Goal: Task Accomplishment & Management: Complete application form

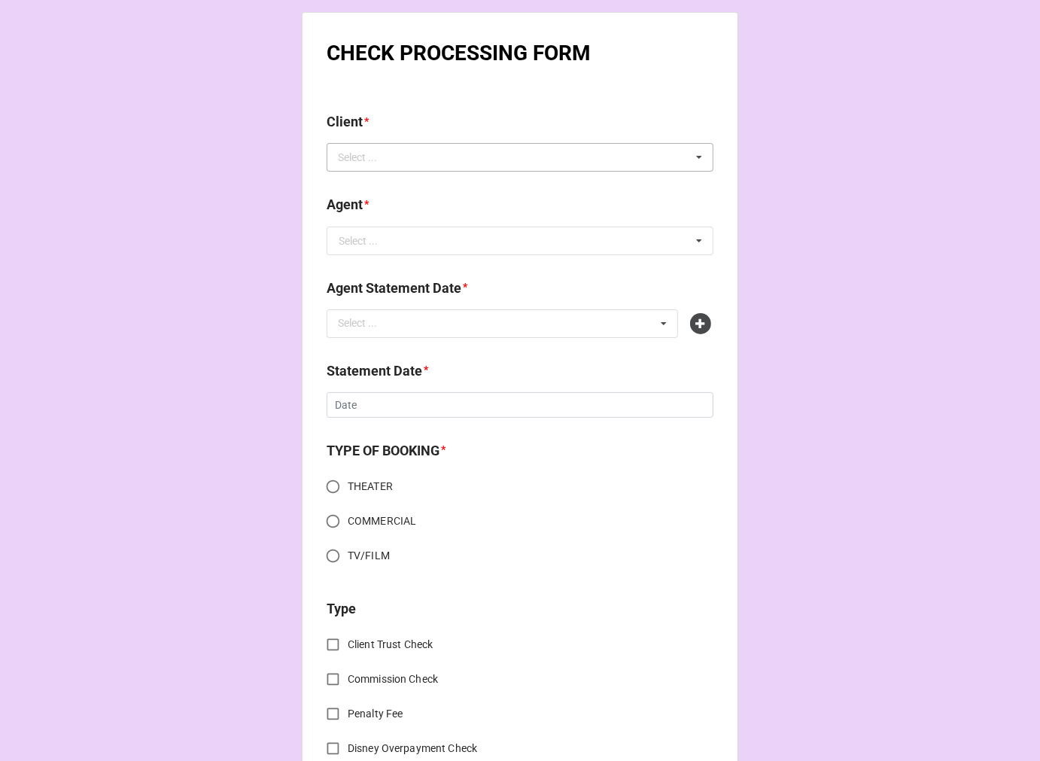
click at [388, 164] on div "Select ..." at bounding box center [366, 157] width 65 height 17
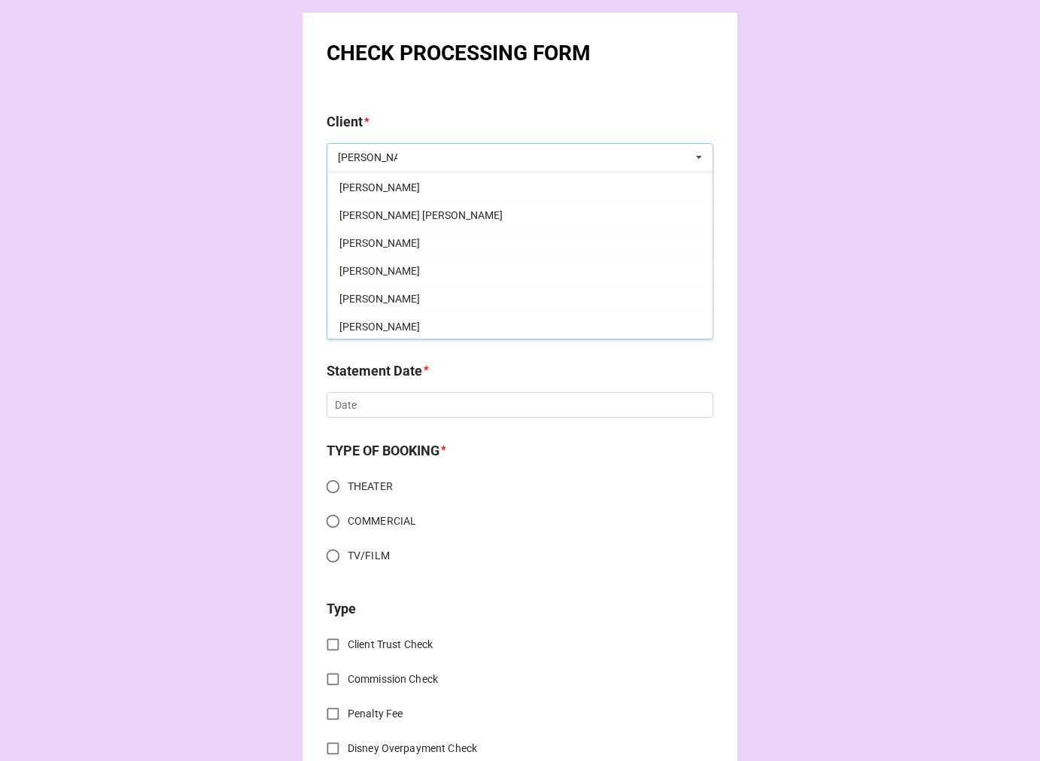
scroll to position [558, 0]
type input "taylor"
click at [402, 246] on div "Taylor Martin" at bounding box center [519, 241] width 385 height 28
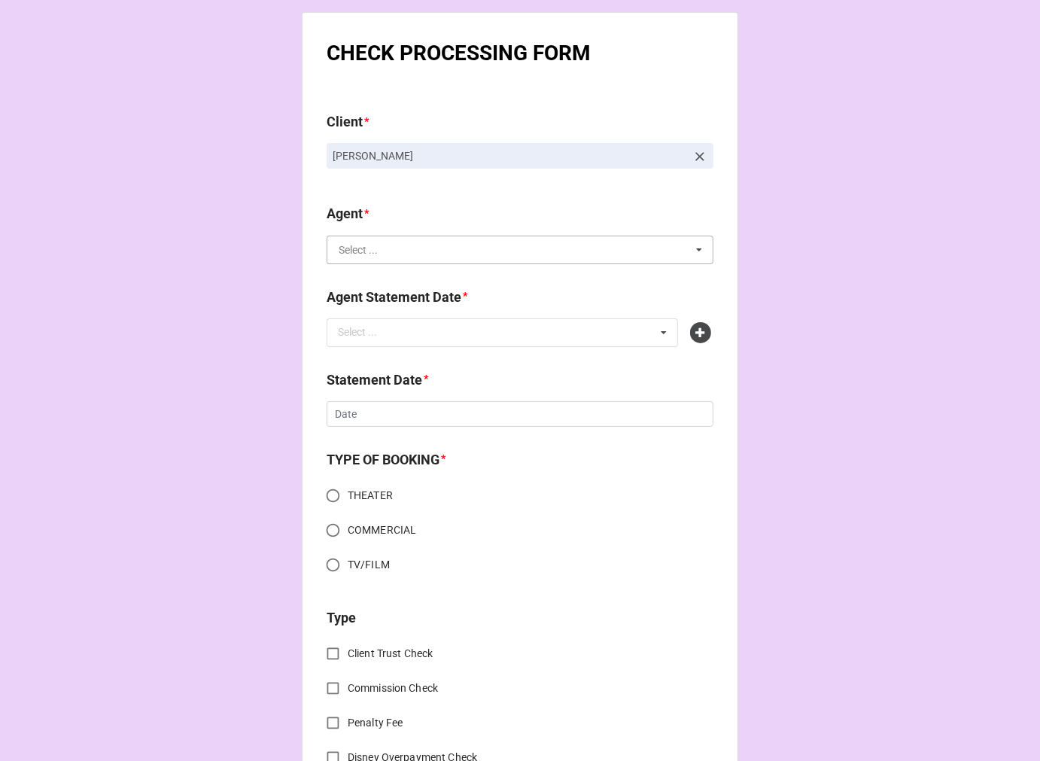
click at [386, 257] on input "text" at bounding box center [520, 249] width 385 height 27
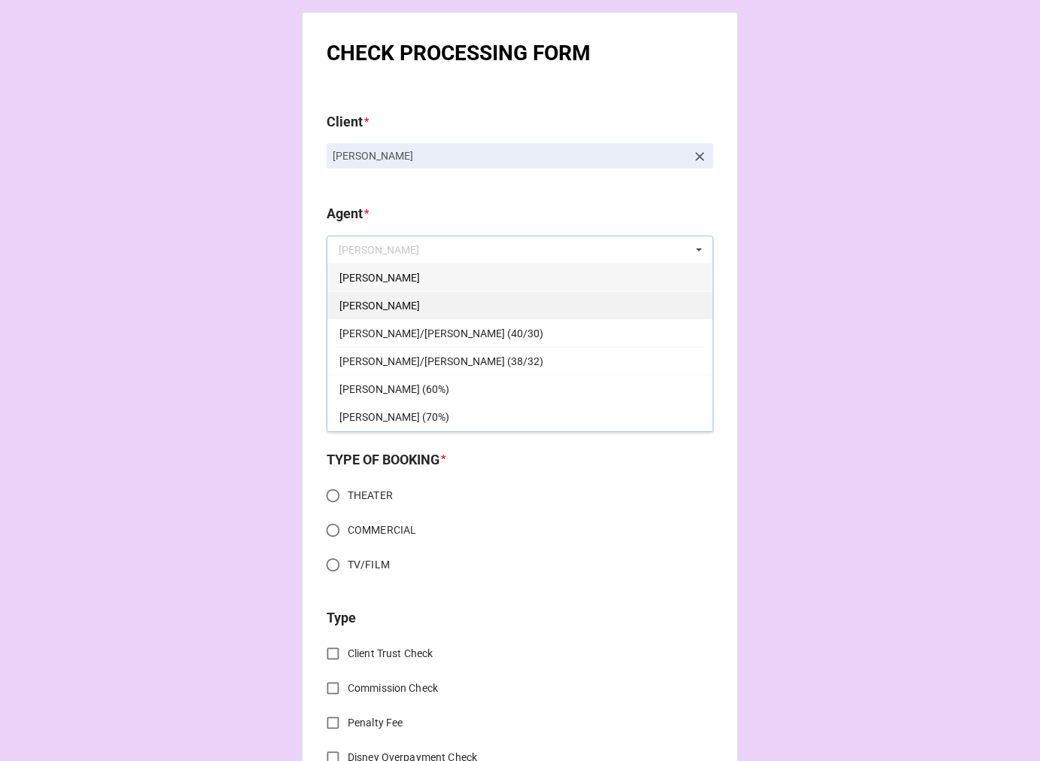
click at [393, 298] on div "[PERSON_NAME]" at bounding box center [519, 305] width 385 height 28
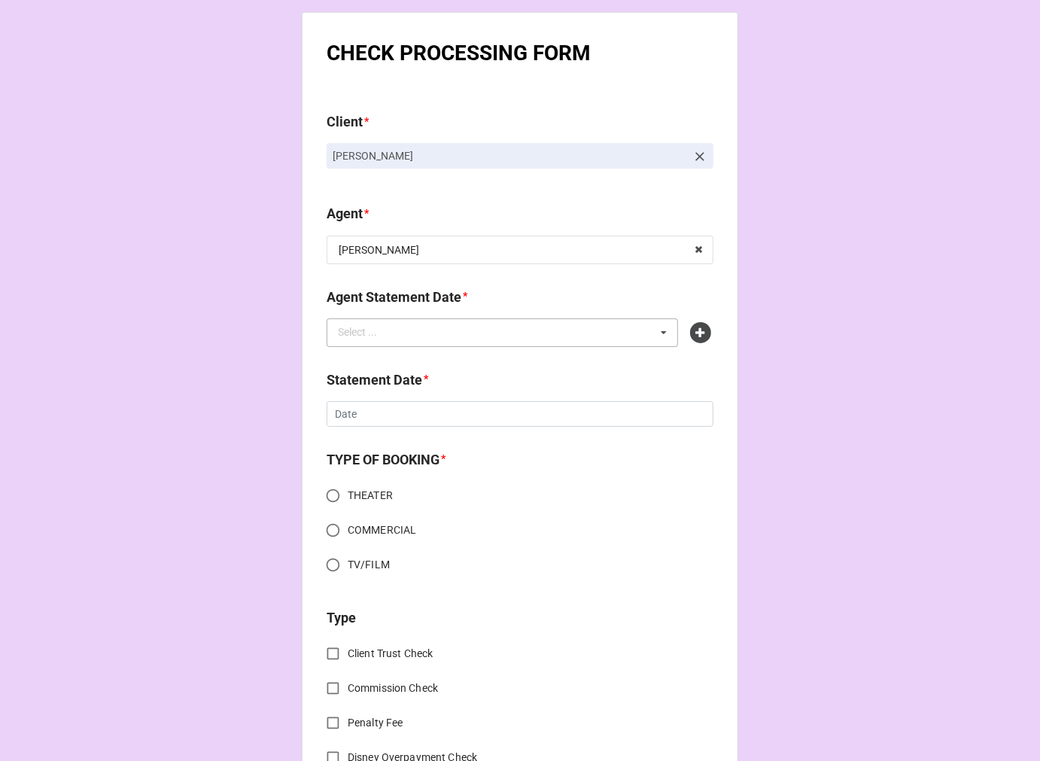
click at [386, 341] on div "Select ..." at bounding box center [366, 332] width 65 height 17
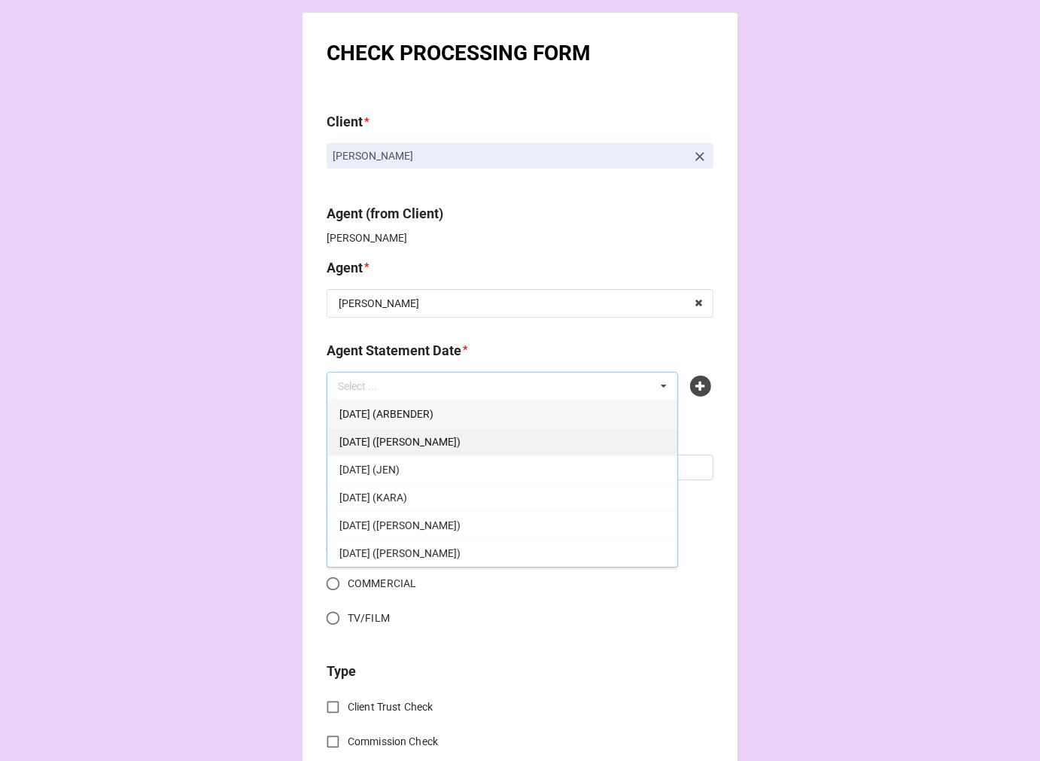
click at [436, 436] on span "OCTOBER 31, 2025 (DORI)" at bounding box center [399, 442] width 121 height 12
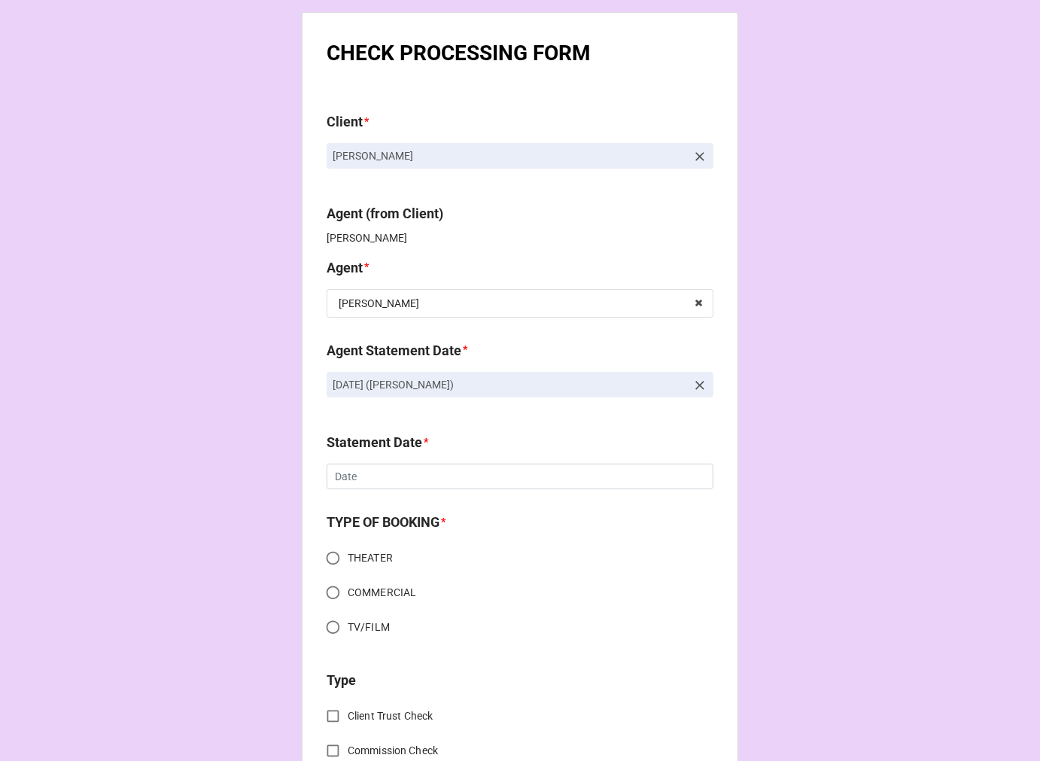
click at [367, 462] on div "Statement Date *" at bounding box center [520, 448] width 387 height 32
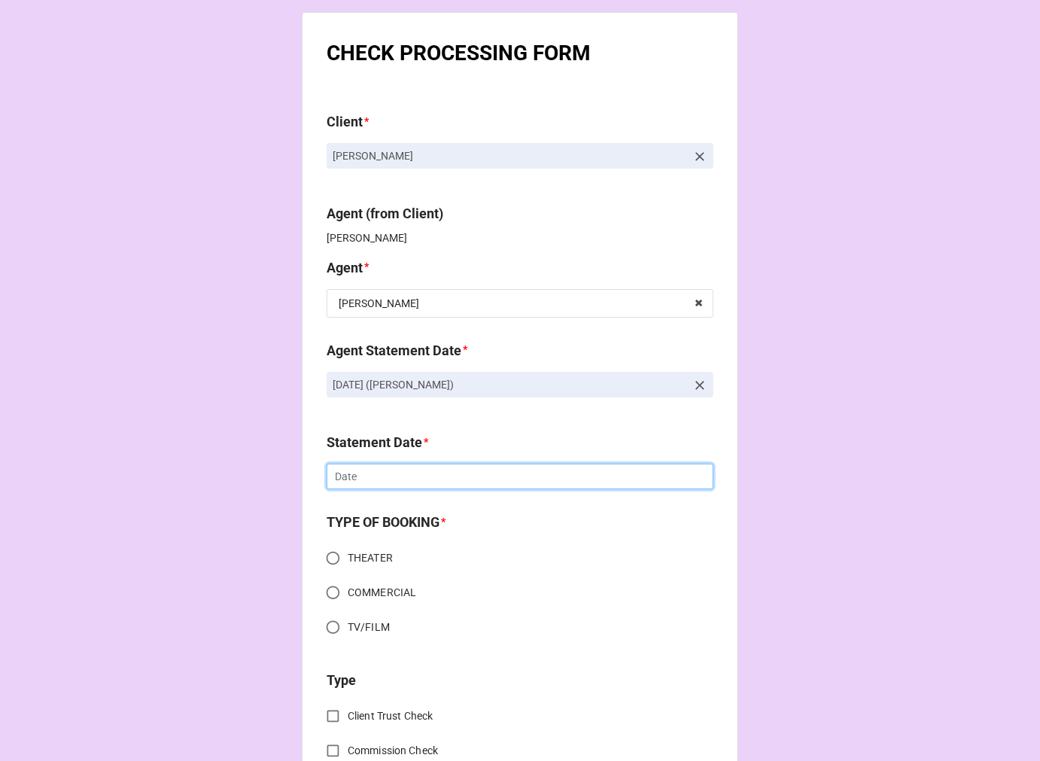
click at [374, 471] on input "text" at bounding box center [520, 476] width 387 height 26
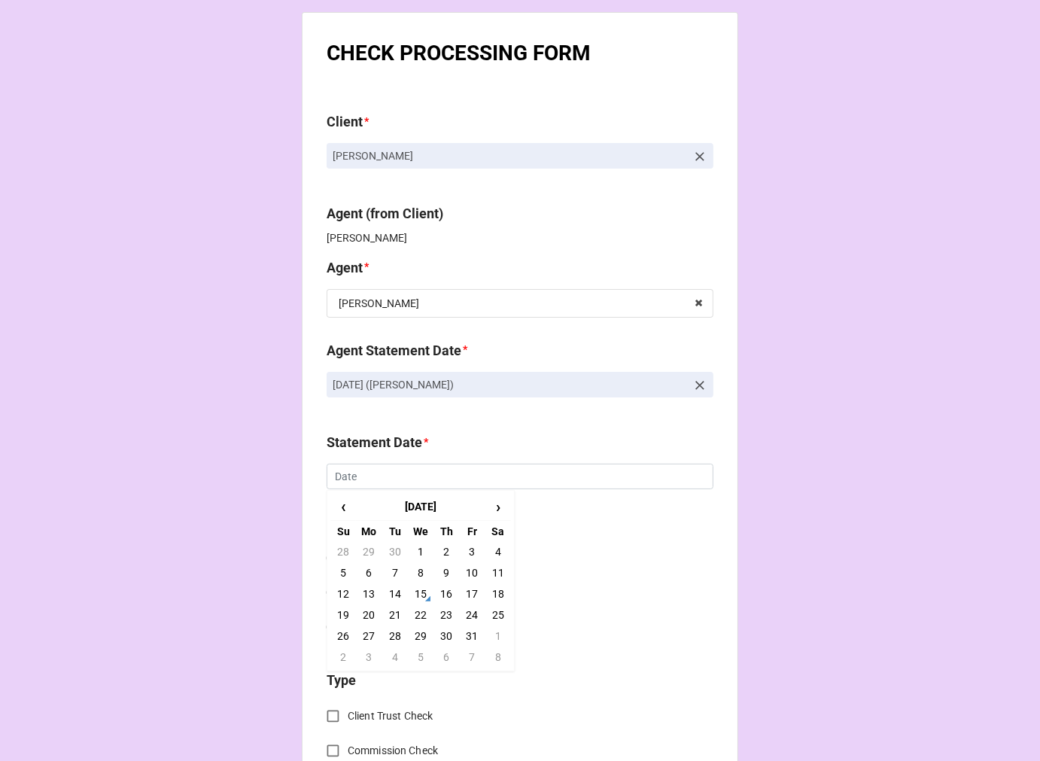
click at [476, 630] on td "31" at bounding box center [472, 635] width 26 height 21
type input "[DATE]"
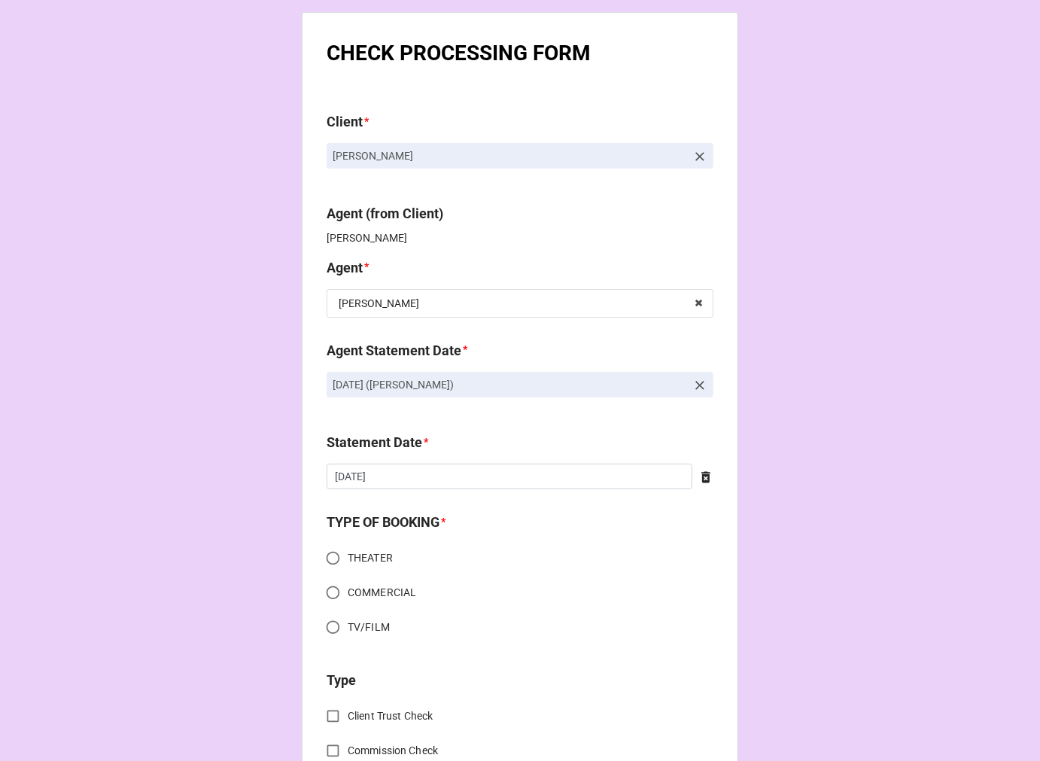
click at [333, 591] on input "COMMERCIAL" at bounding box center [332, 592] width 29 height 29
radio input "true"
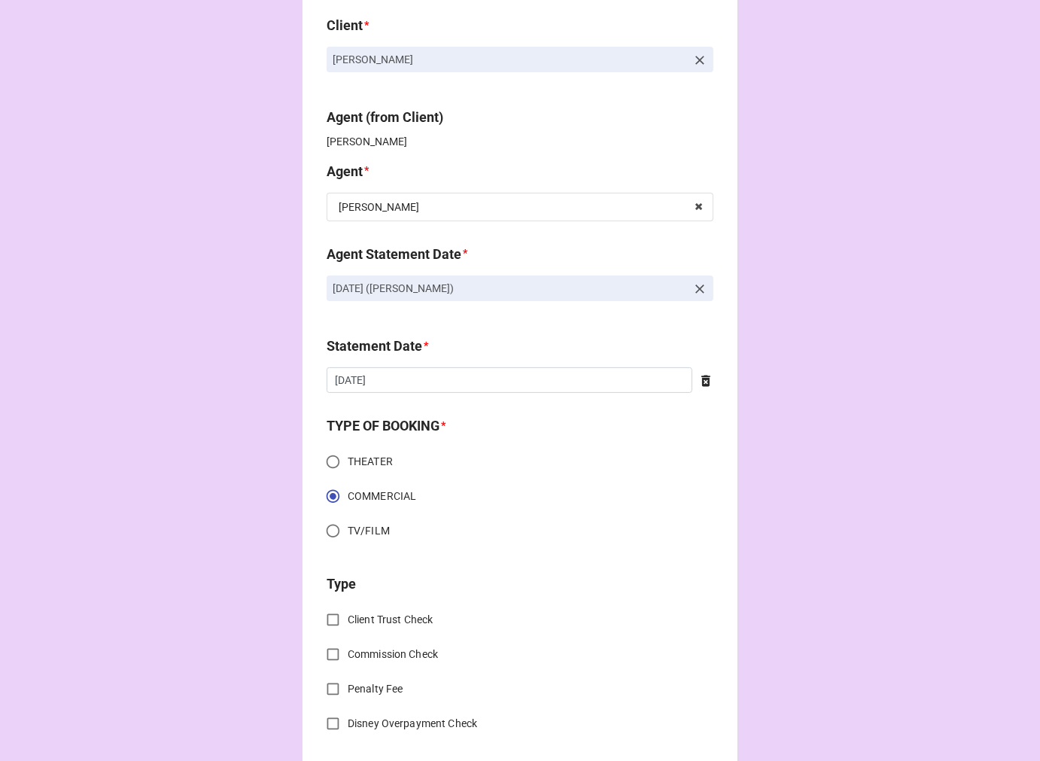
scroll to position [251, 0]
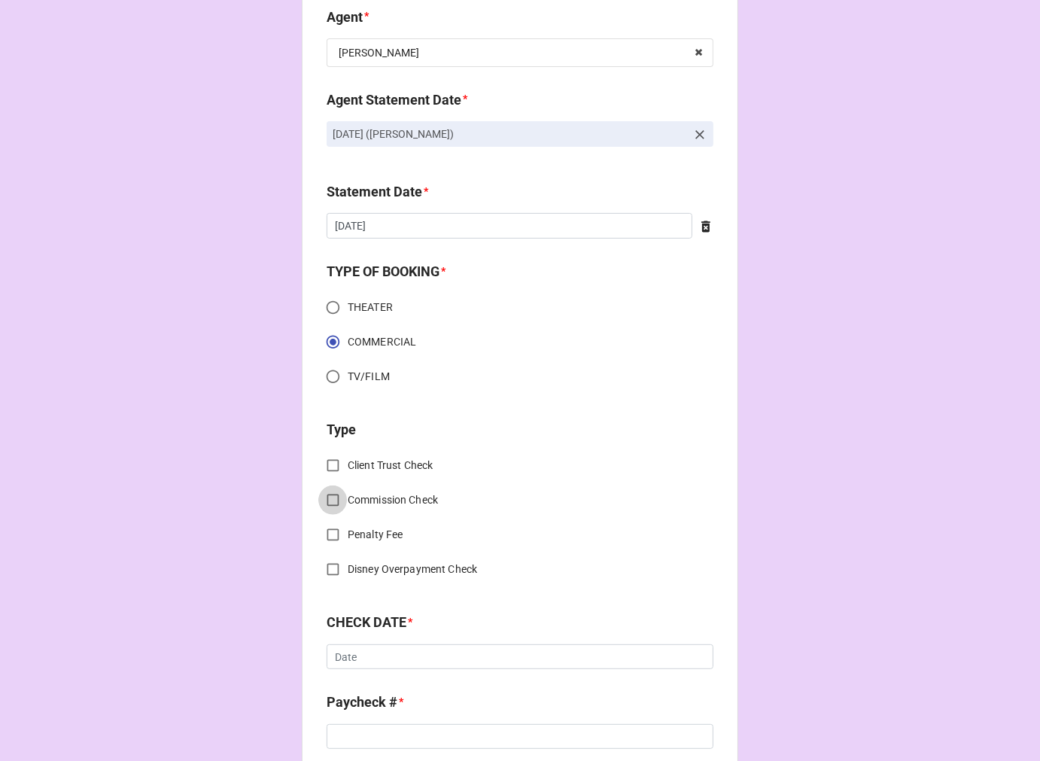
drag, startPoint x: 331, startPoint y: 500, endPoint x: 349, endPoint y: 504, distance: 18.4
click at [334, 501] on input "Commission Check" at bounding box center [332, 499] width 29 height 29
checkbox input "true"
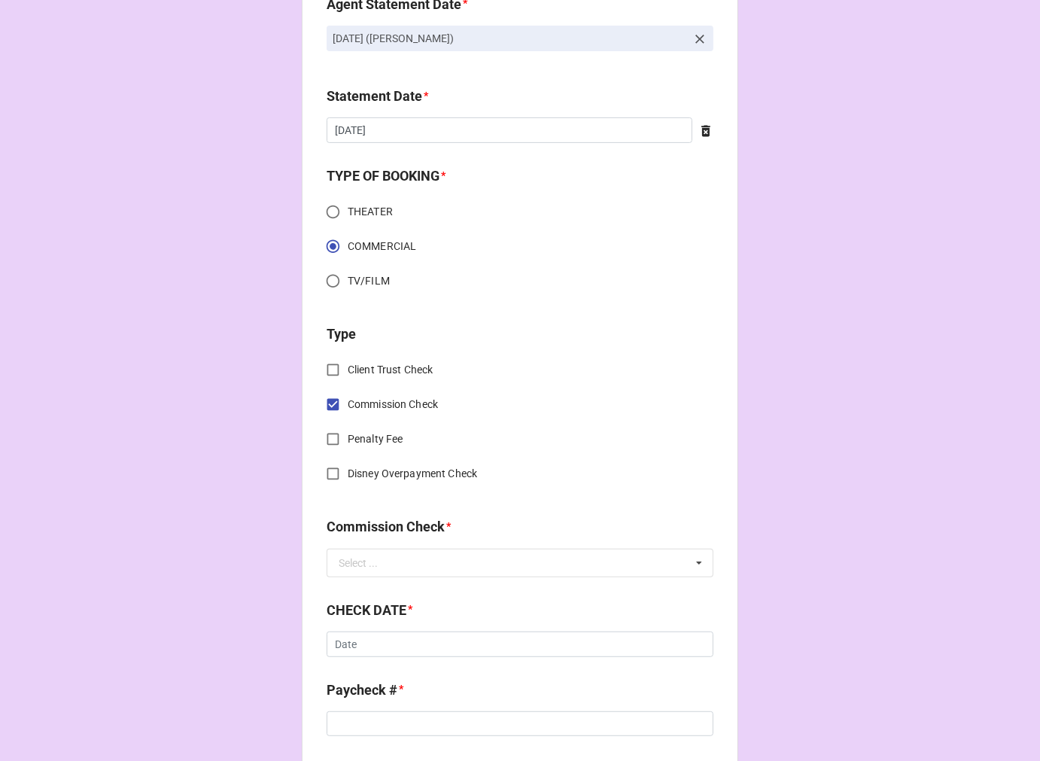
scroll to position [501, 0]
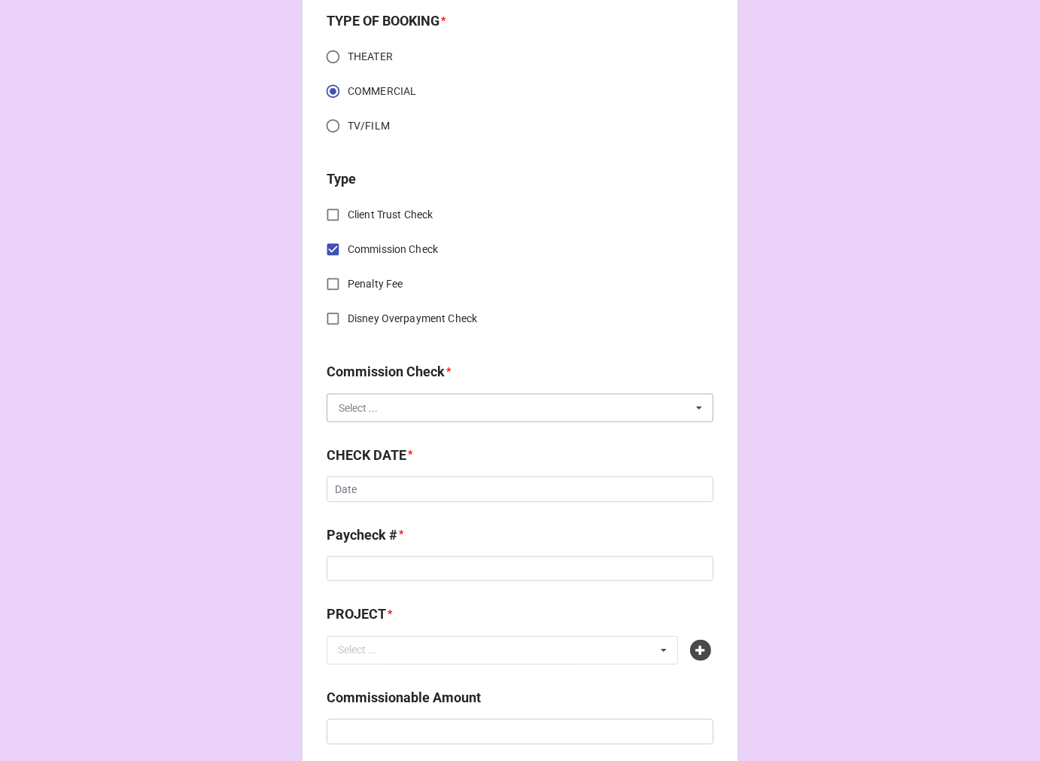
click at [347, 394] on input "text" at bounding box center [520, 407] width 385 height 27
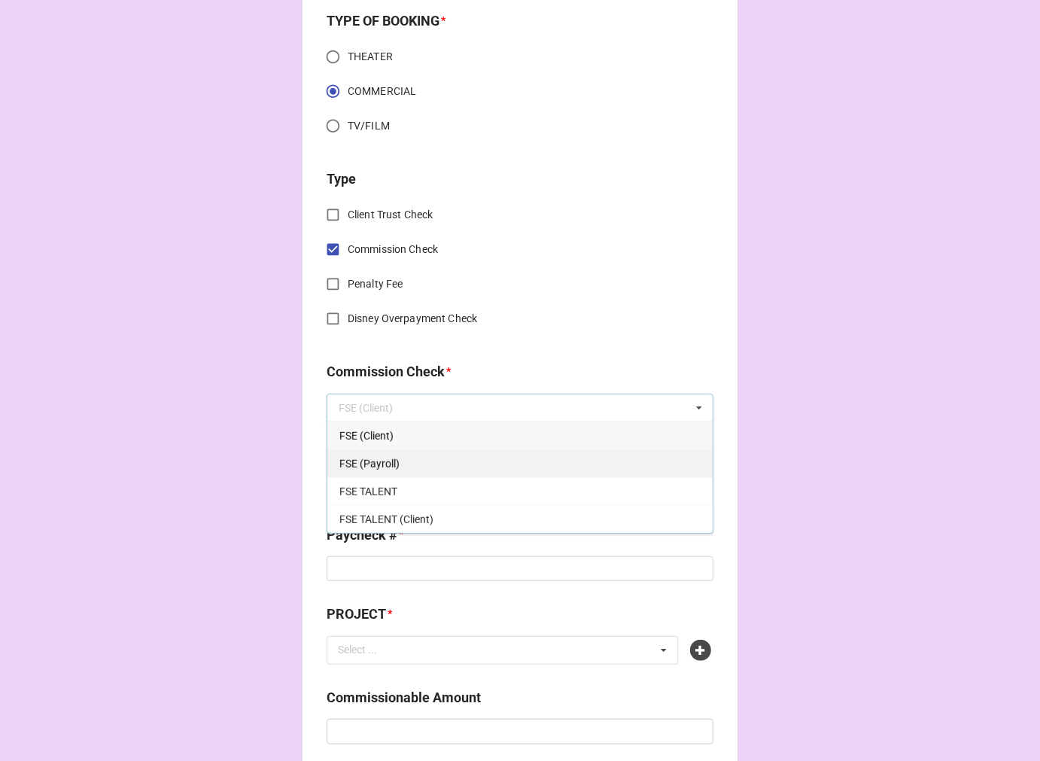
click at [357, 457] on span "FSE (Payroll)" at bounding box center [369, 463] width 60 height 12
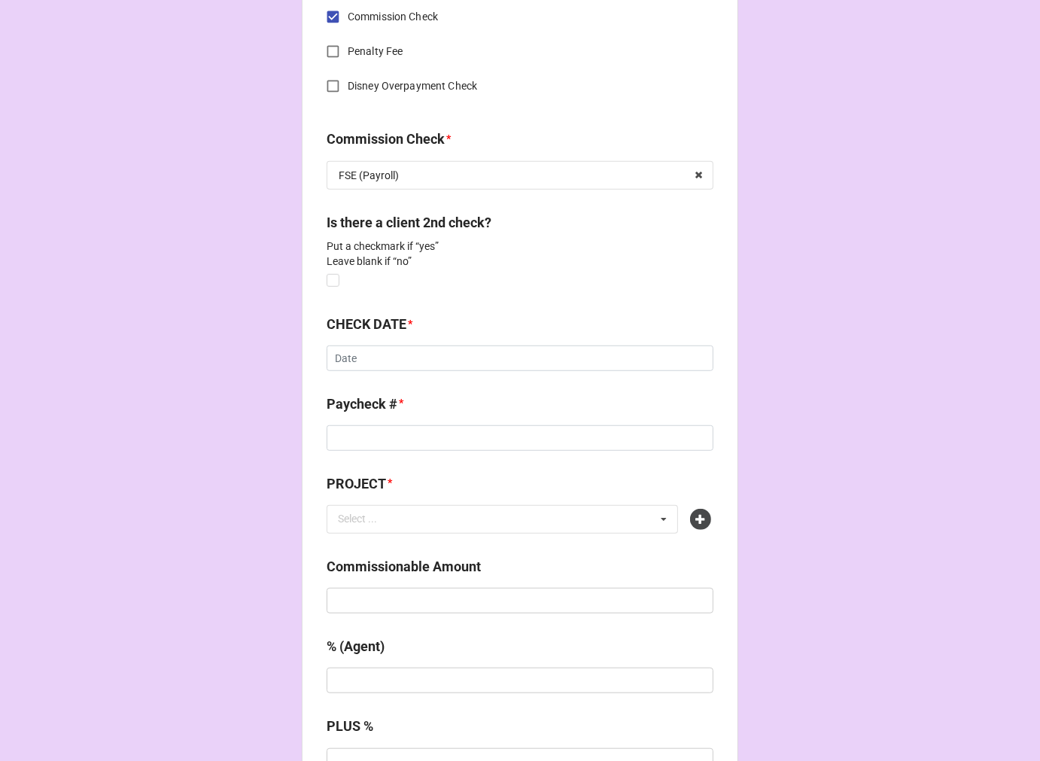
scroll to position [752, 0]
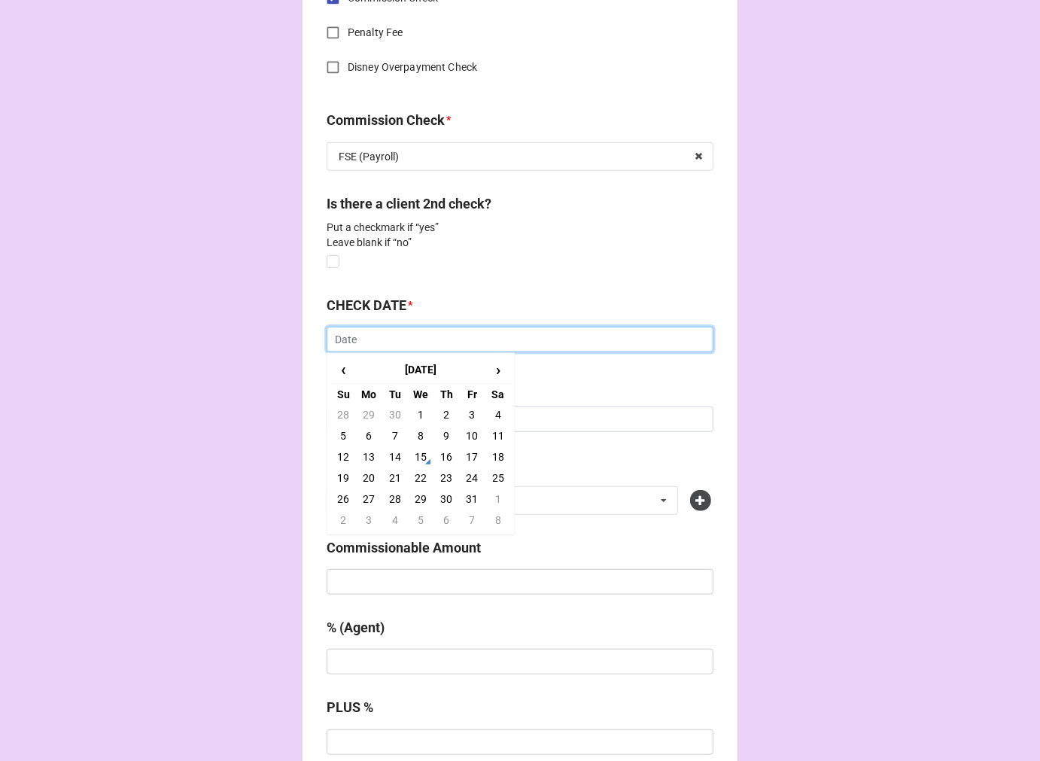
click at [358, 339] on input "text" at bounding box center [520, 340] width 387 height 26
drag, startPoint x: 418, startPoint y: 457, endPoint x: 387, endPoint y: 412, distance: 55.3
click at [418, 454] on td "15" at bounding box center [421, 456] width 26 height 21
type input "[DATE]"
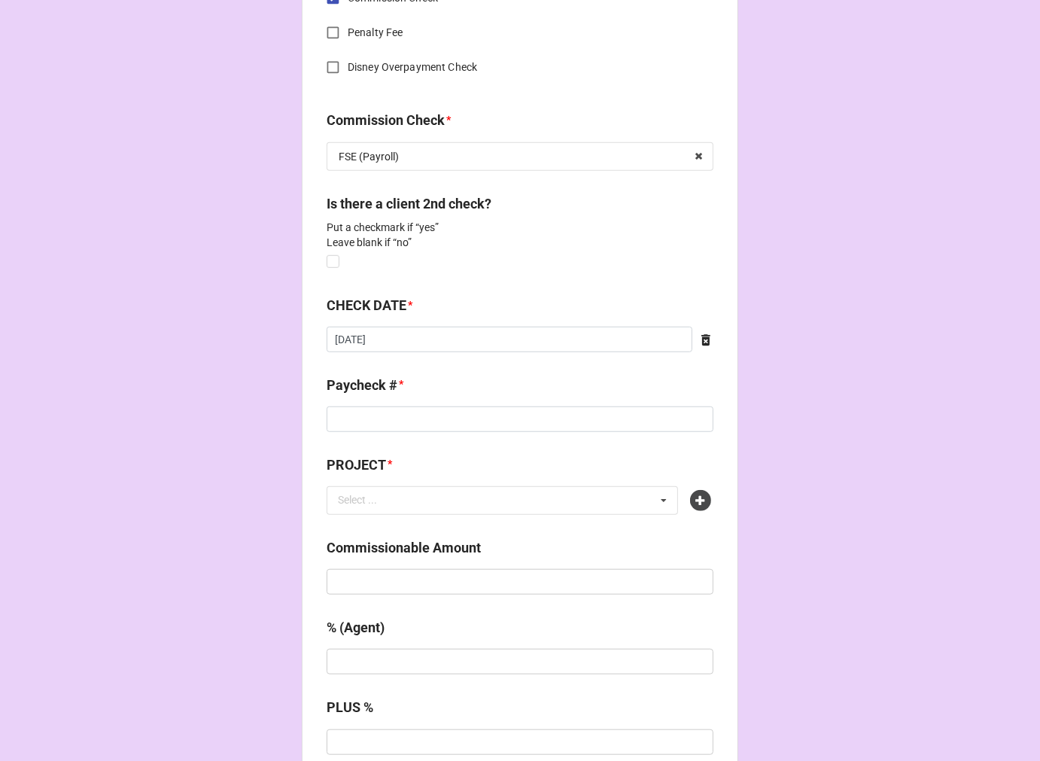
click at [379, 403] on div "Paycheck # *" at bounding box center [520, 391] width 387 height 32
click at [379, 417] on input at bounding box center [520, 419] width 387 height 26
type input "ZELLE"
click at [700, 506] on icon at bounding box center [700, 500] width 21 height 21
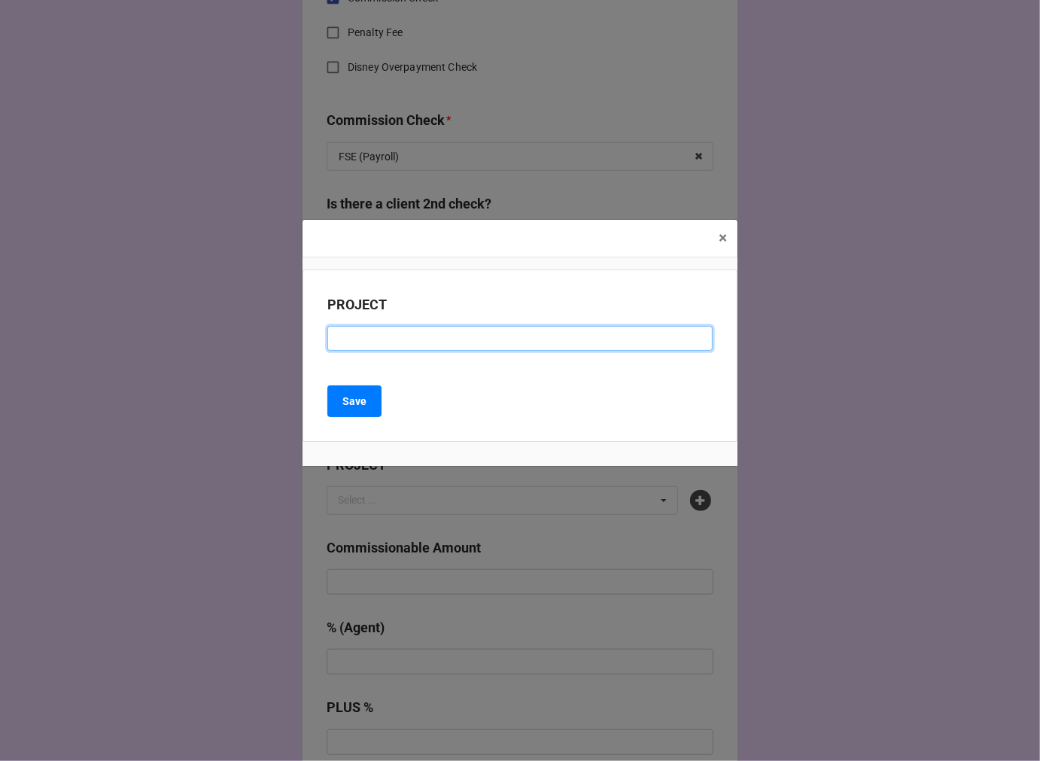
click at [402, 350] on input at bounding box center [519, 339] width 385 height 26
type input "PROJECT MANAGEMENT INSTITUE (PMI)"
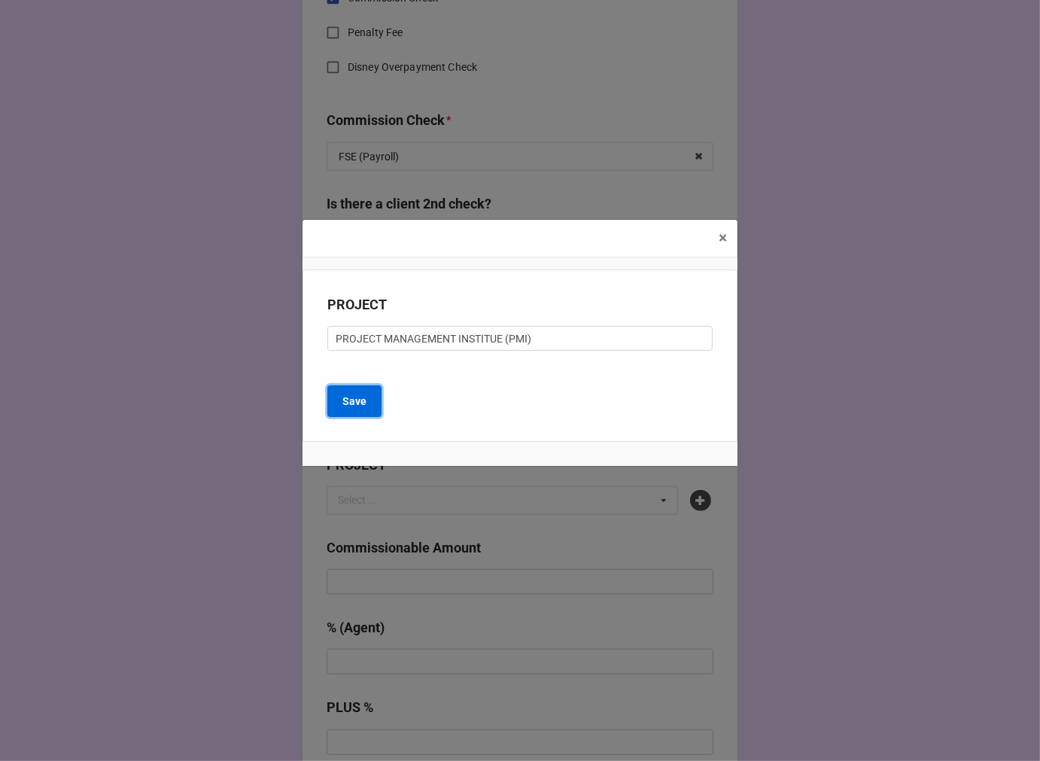
click at [354, 406] on b "Save" at bounding box center [354, 401] width 24 height 16
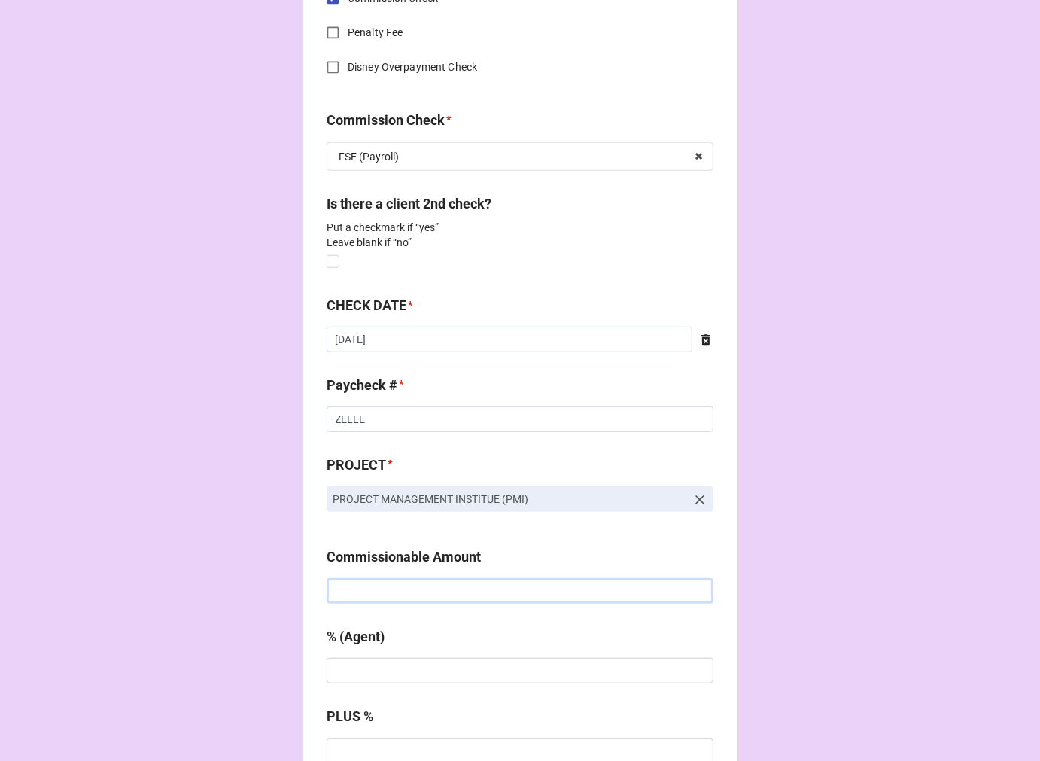
click at [412, 584] on input "text" at bounding box center [520, 591] width 387 height 26
type input "$750.00"
type input "20%"
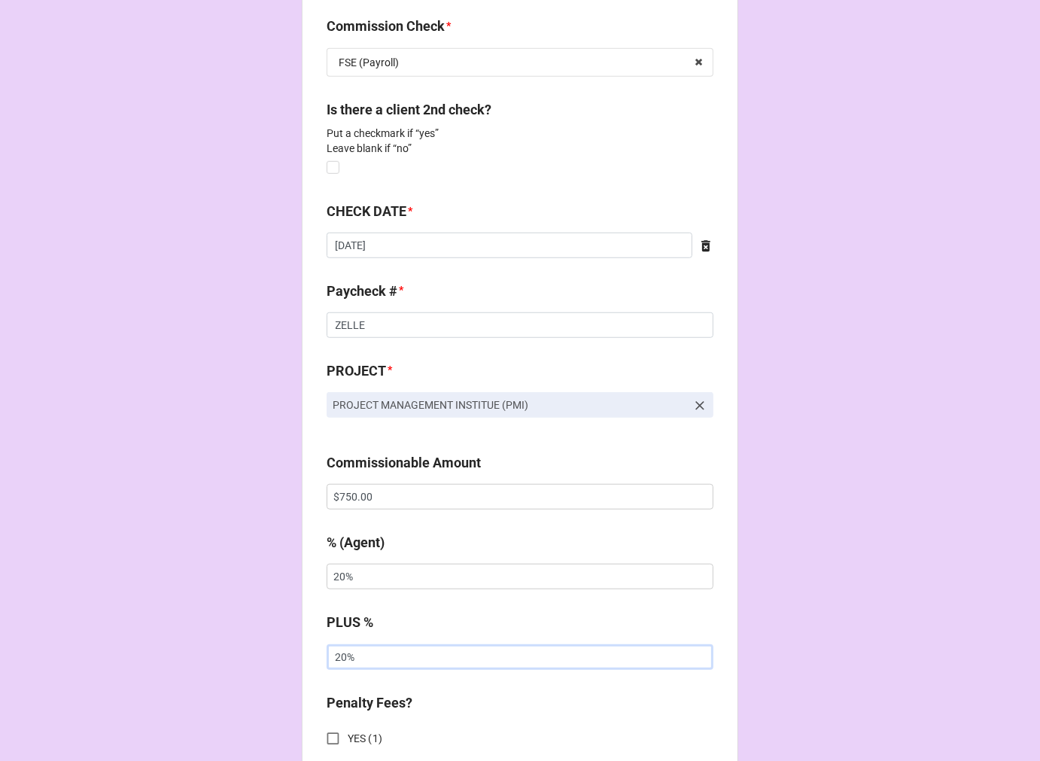
scroll to position [1088, 0]
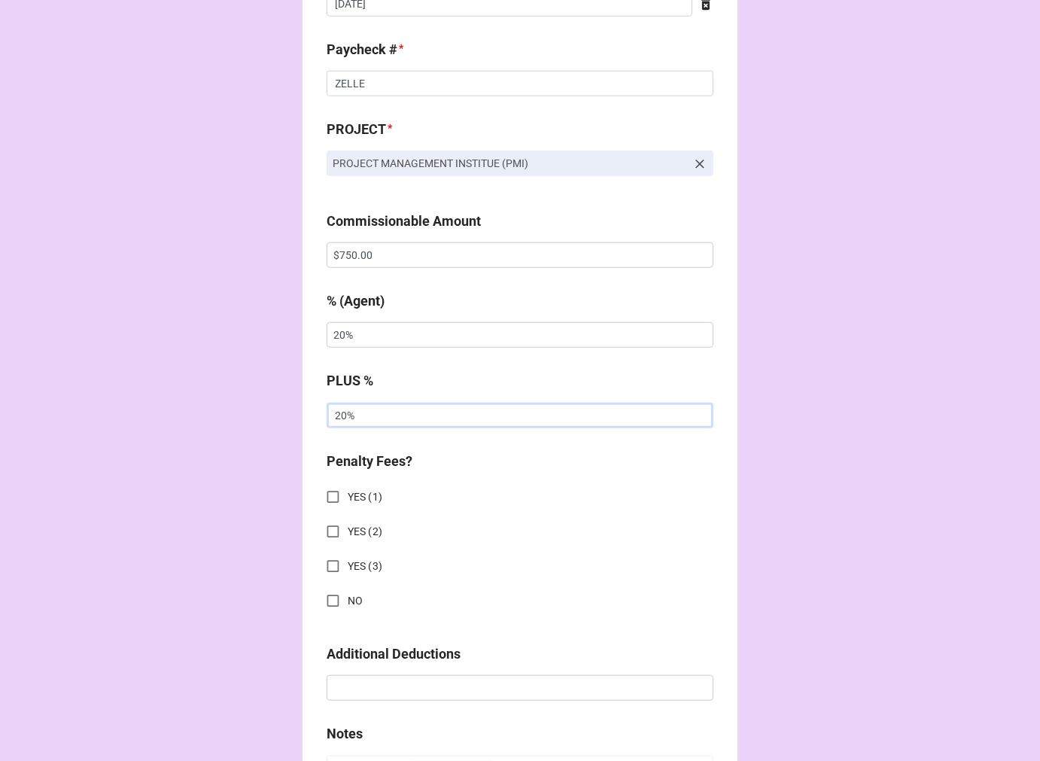
type input "20%"
click at [333, 594] on input "NO" at bounding box center [332, 600] width 29 height 29
checkbox input "true"
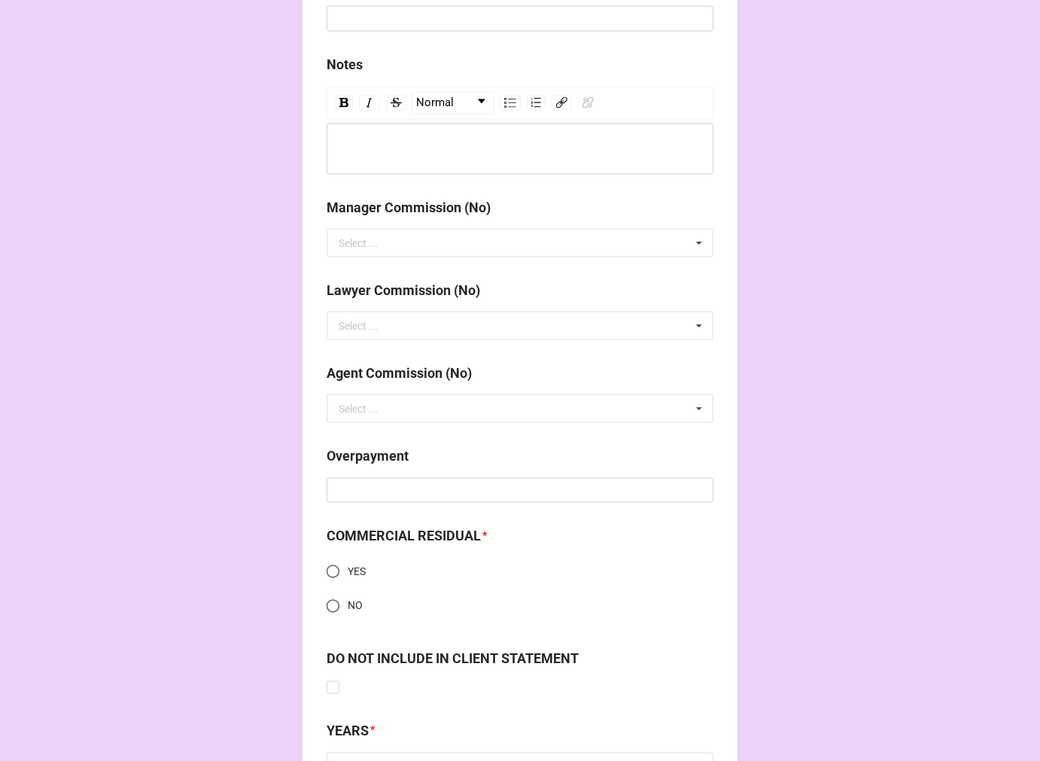
click at [327, 610] on input "NO" at bounding box center [332, 605] width 29 height 29
radio input "true"
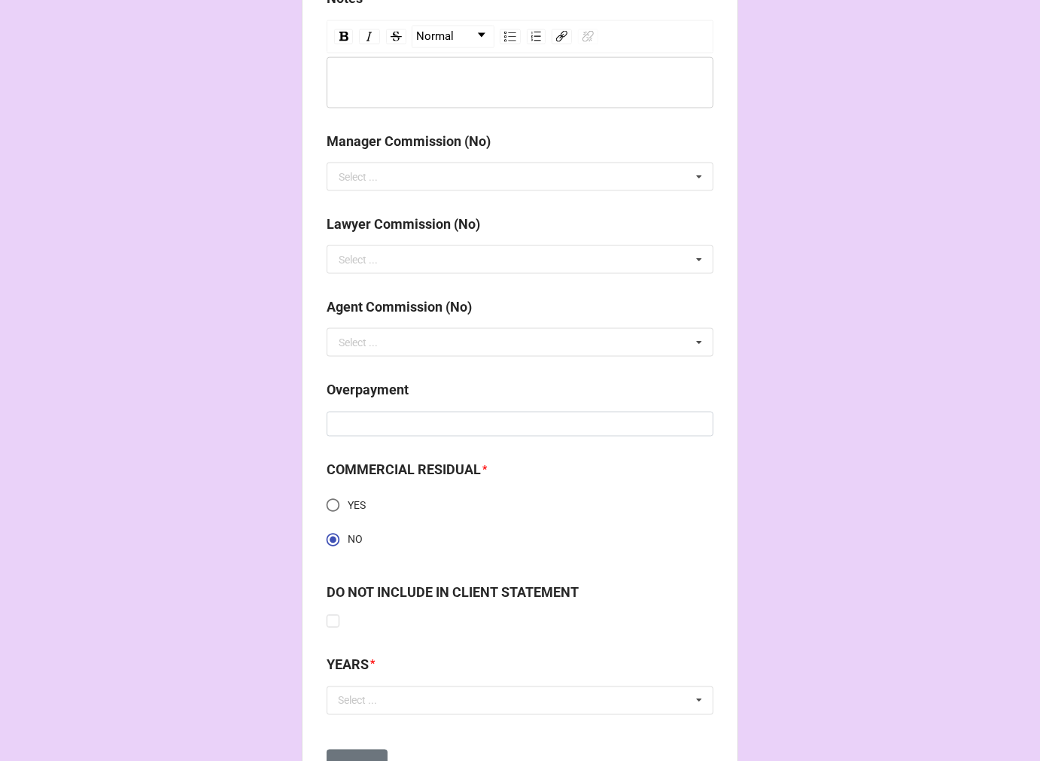
scroll to position [1891, 0]
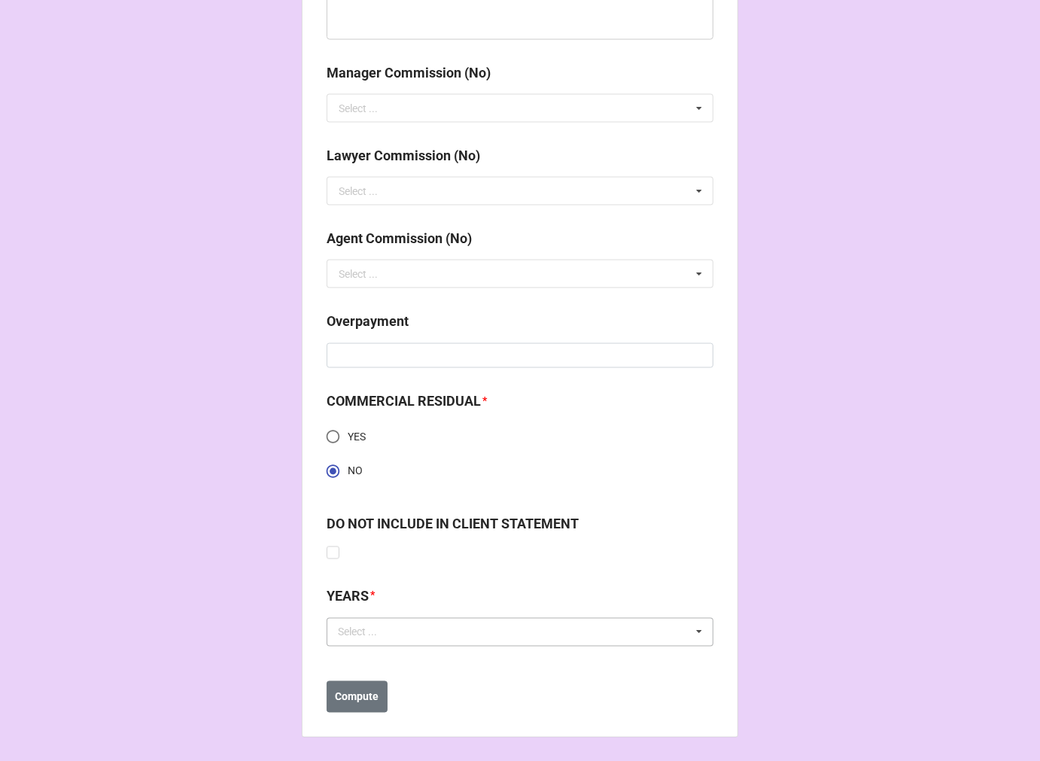
click at [396, 637] on div "Select ... No results found." at bounding box center [520, 632] width 387 height 29
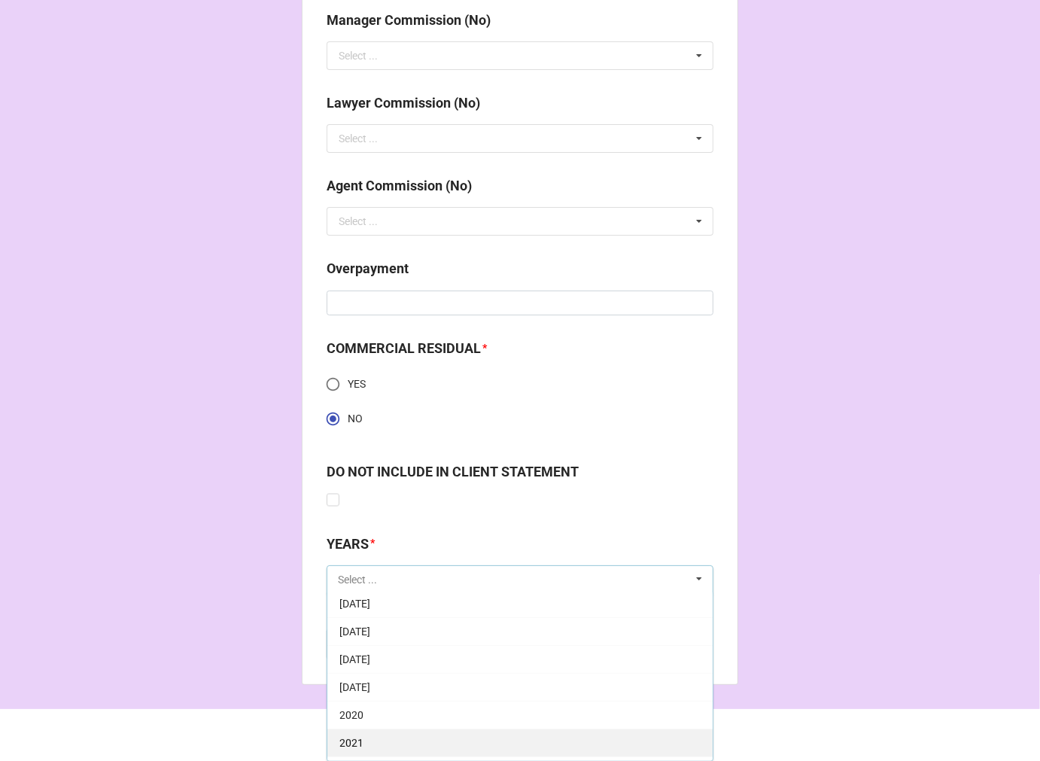
scroll to position [251, 0]
click at [370, 610] on span "[DATE]" at bounding box center [354, 607] width 31 height 12
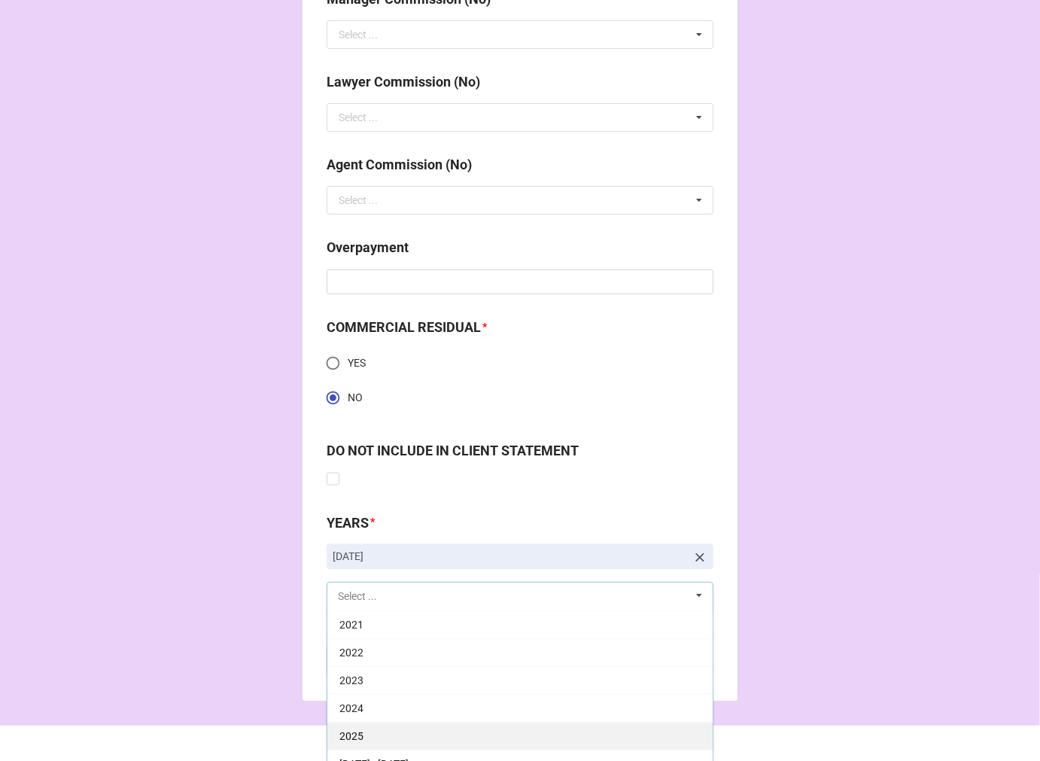
scroll to position [1982, 0]
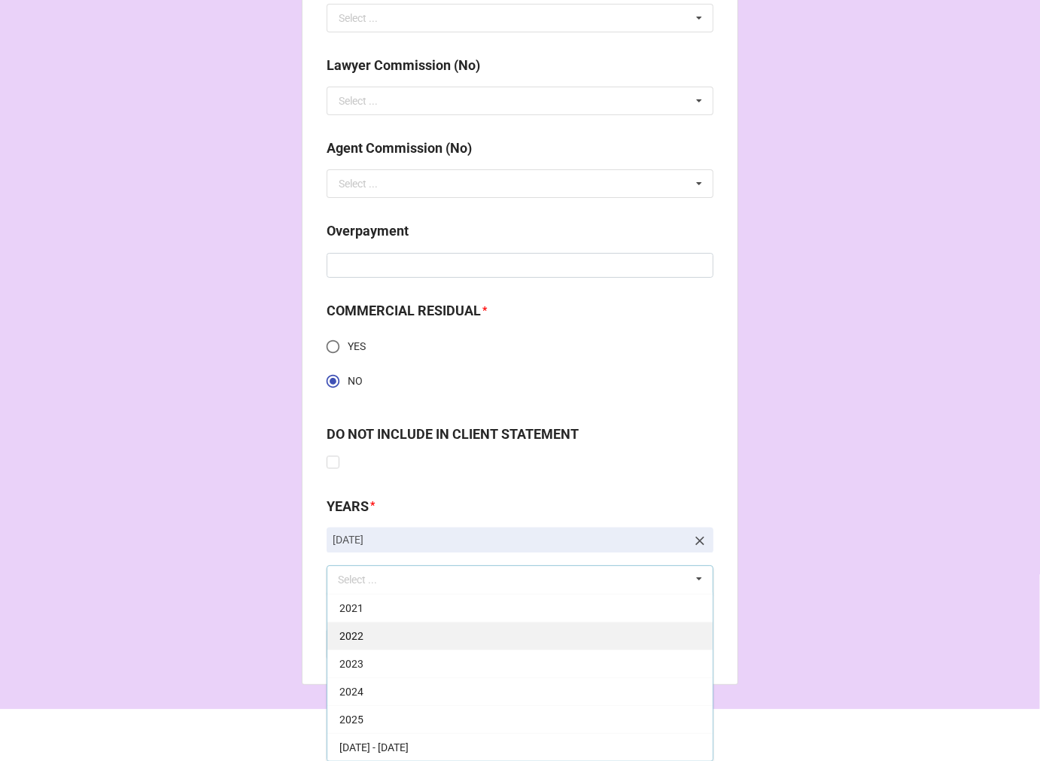
drag, startPoint x: 359, startPoint y: 715, endPoint x: 430, endPoint y: 687, distance: 76.0
click at [359, 716] on div "2025" at bounding box center [519, 719] width 385 height 28
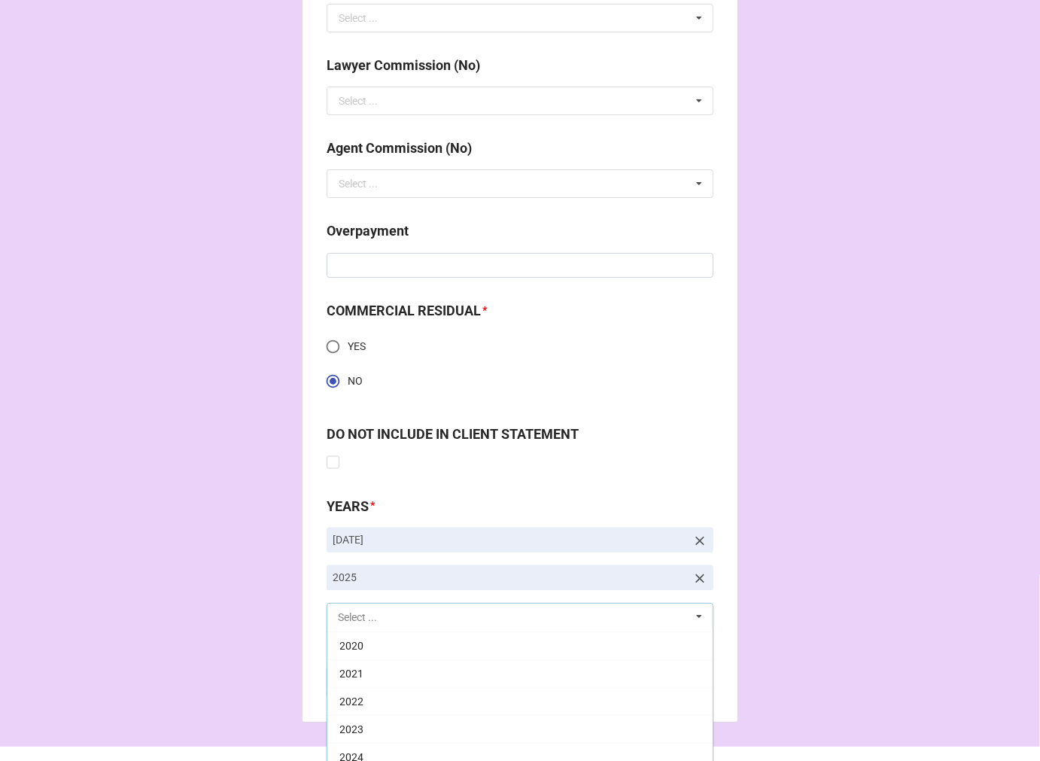
scroll to position [305, 0]
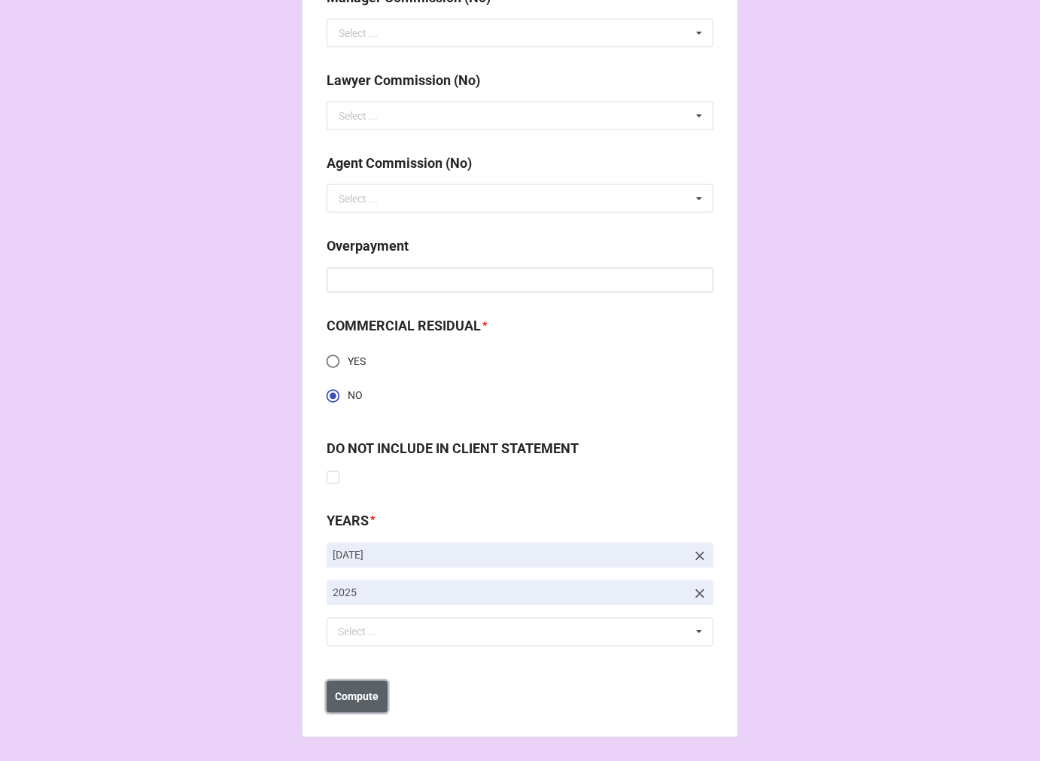
click at [346, 694] on b "Compute" at bounding box center [358, 697] width 44 height 16
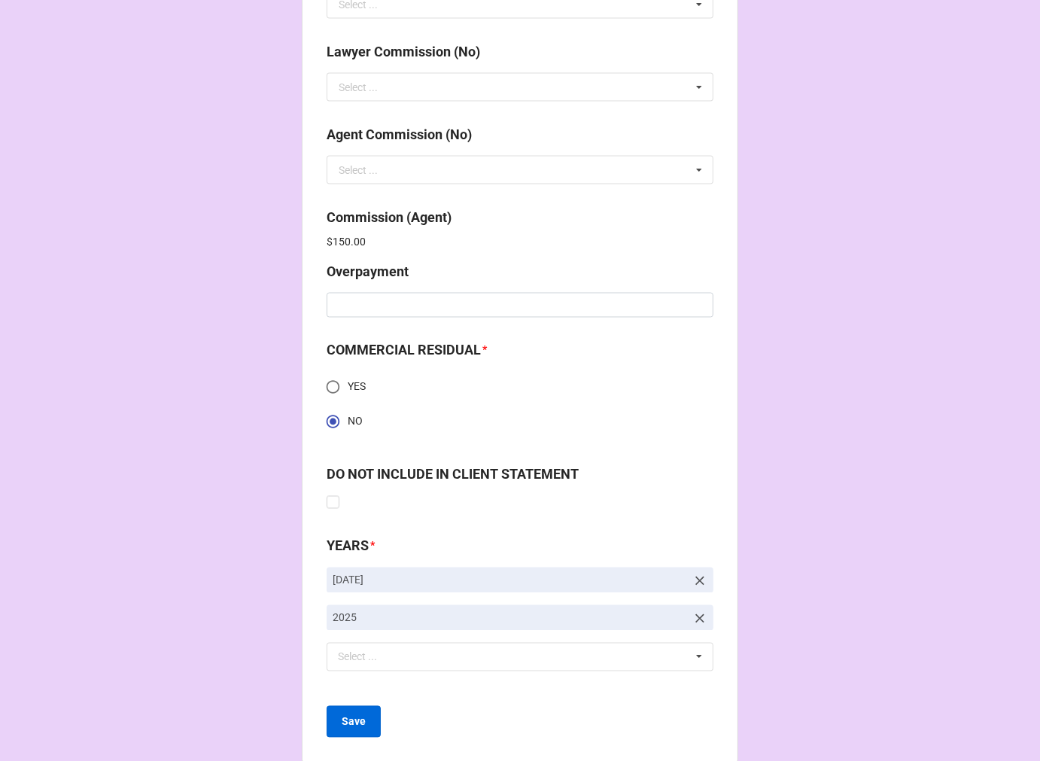
scroll to position [2020, 0]
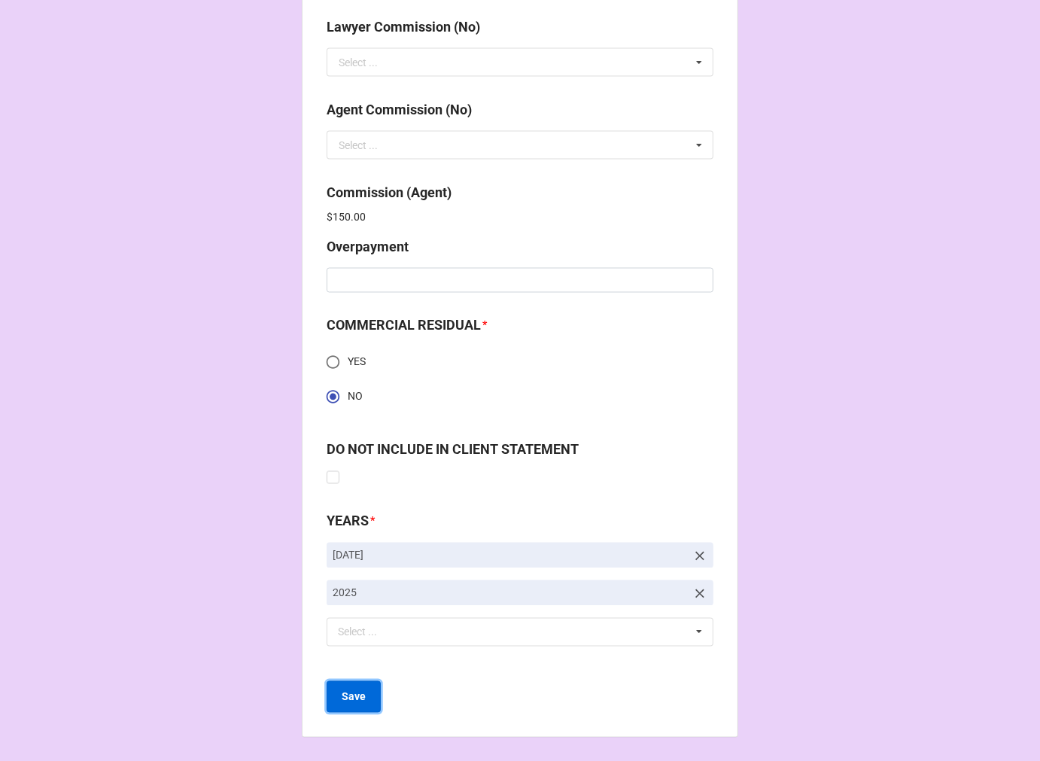
click at [355, 704] on button "Save" at bounding box center [354, 697] width 54 height 32
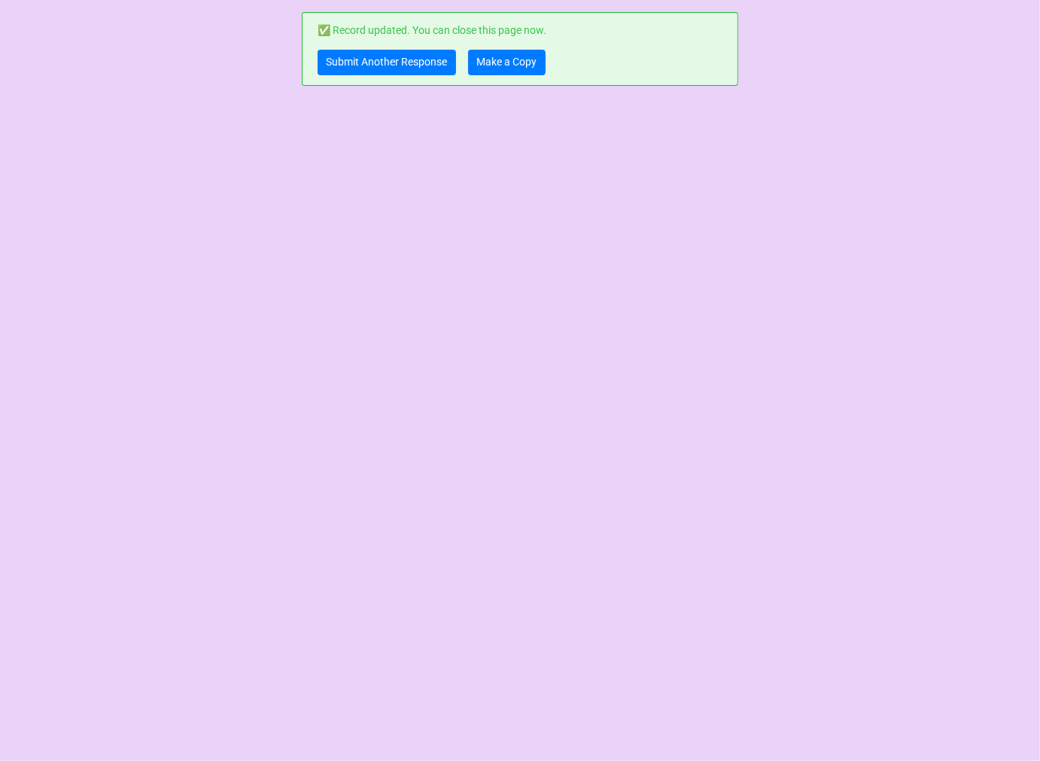
scroll to position [0, 0]
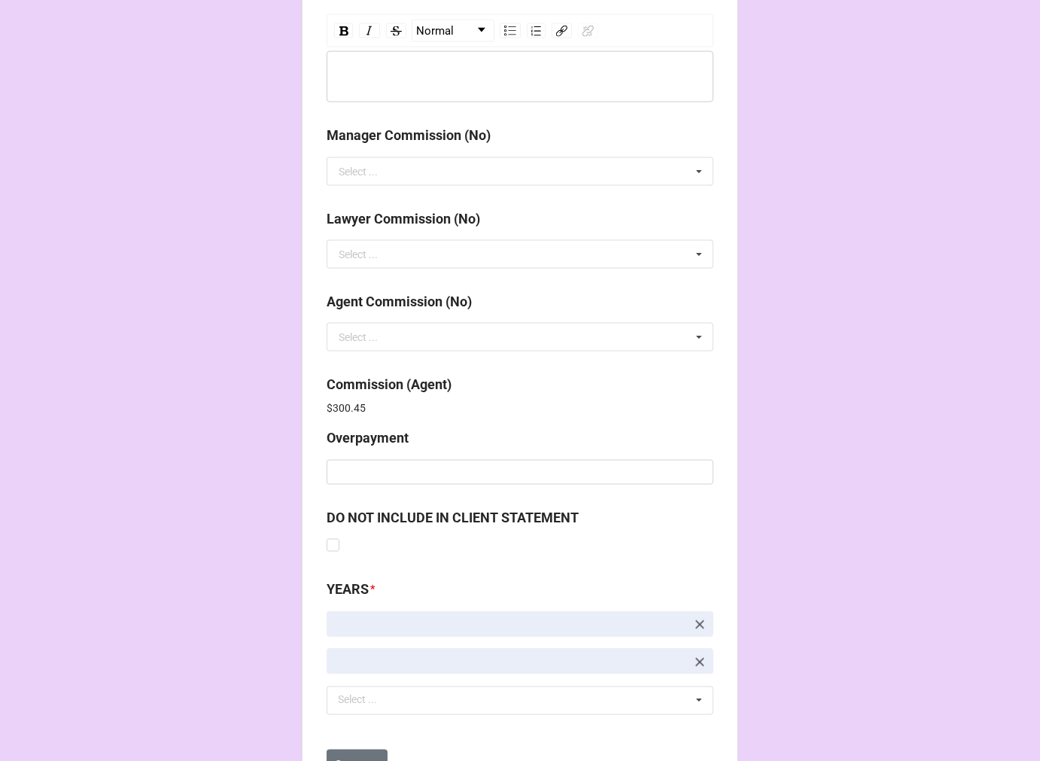
scroll to position [1795, 0]
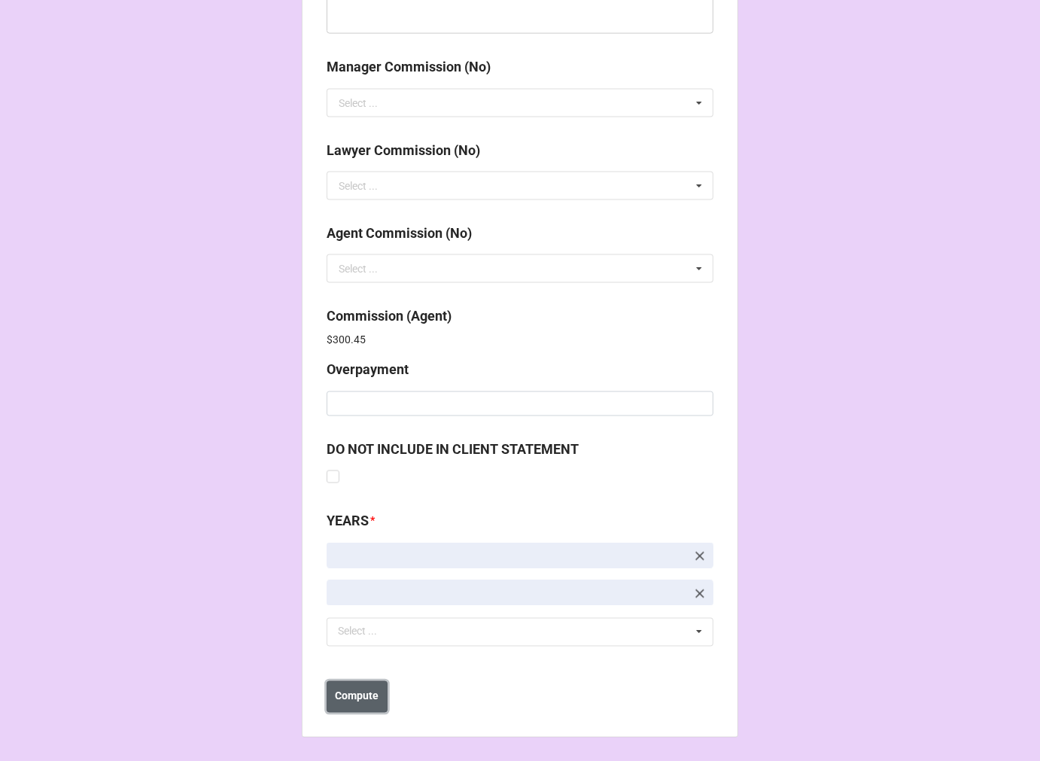
click at [351, 690] on b "Compute" at bounding box center [358, 696] width 44 height 16
click at [354, 697] on b "Save" at bounding box center [354, 696] width 24 height 16
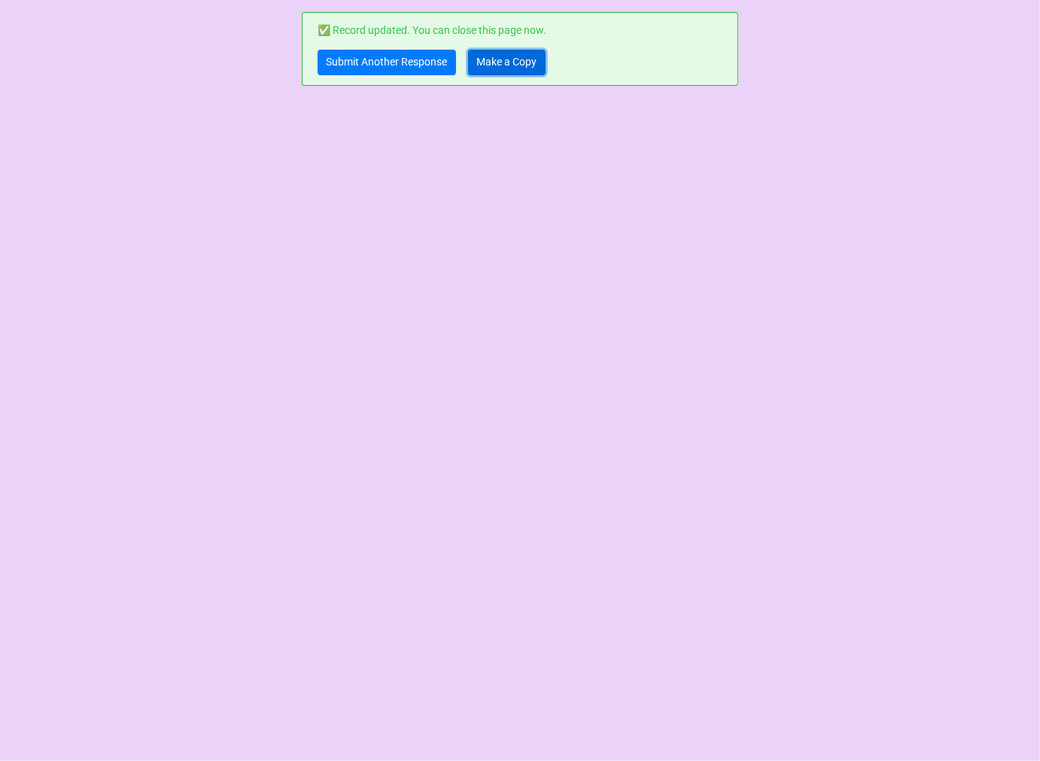
click at [512, 68] on link "Make a Copy" at bounding box center [506, 63] width 77 height 26
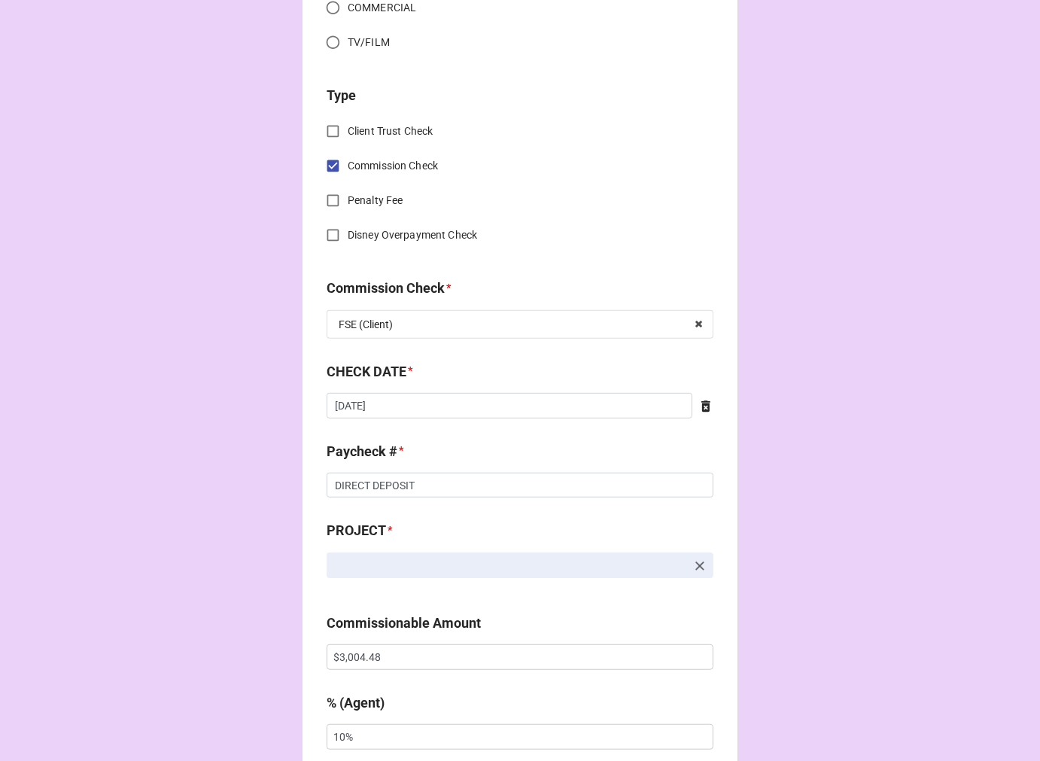
scroll to position [836, 0]
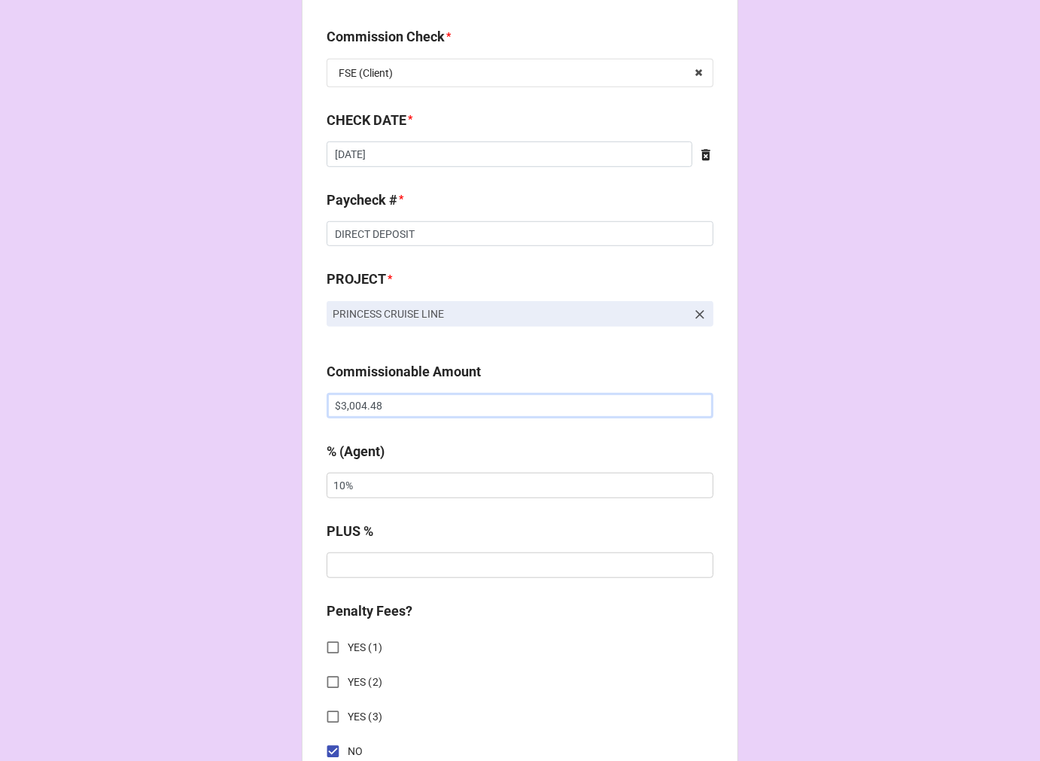
drag, startPoint x: 427, startPoint y: 415, endPoint x: 249, endPoint y: 405, distance: 177.8
click at [264, 405] on div "CHECK PROCESSING FORM Client * [PERSON_NAME] [PERSON_NAME] Agent (from Client) …" at bounding box center [520, 415] width 1040 height 2502
paste input "751.12"
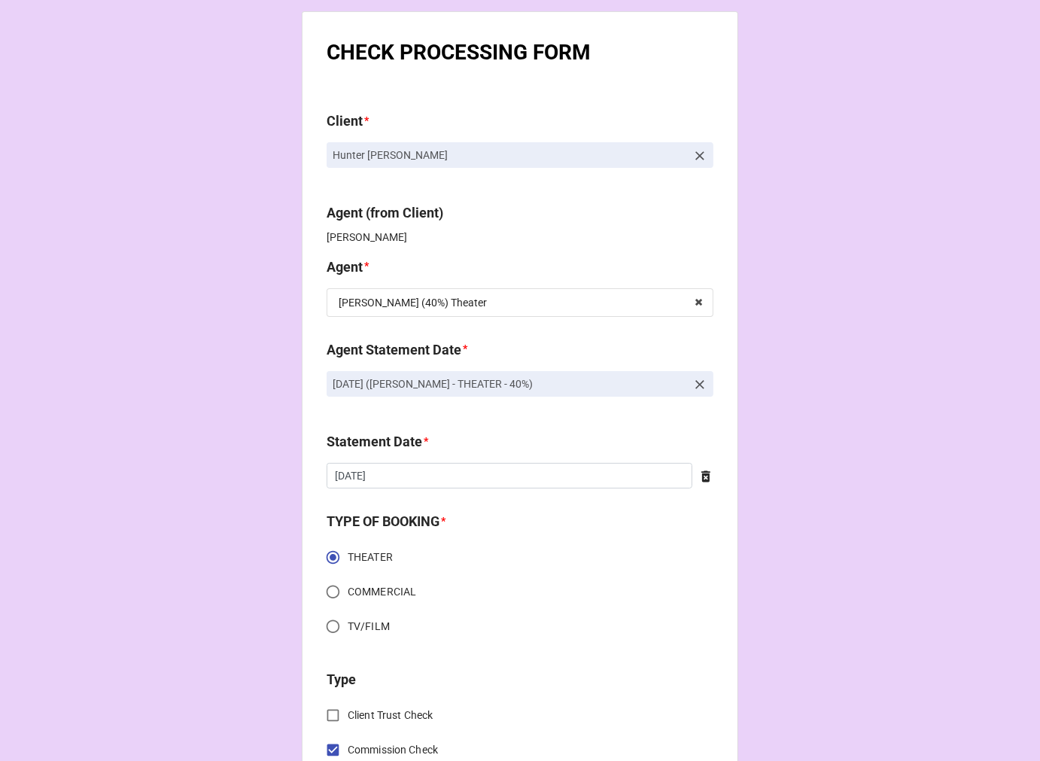
scroll to position [0, 0]
type input "$751.12"
drag, startPoint x: 463, startPoint y: 393, endPoint x: 293, endPoint y: 394, distance: 170.0
copy p "[DATE] ([PERSON_NAME] - THEATER - 40%)"
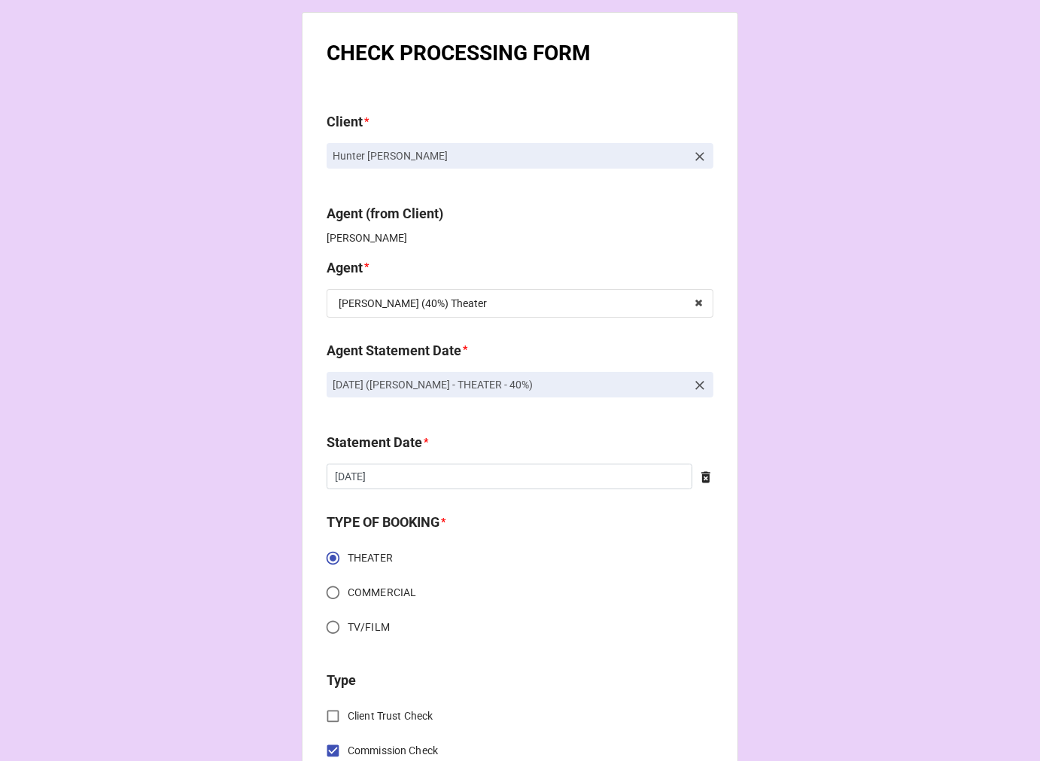
click at [692, 384] on icon at bounding box center [699, 385] width 15 height 15
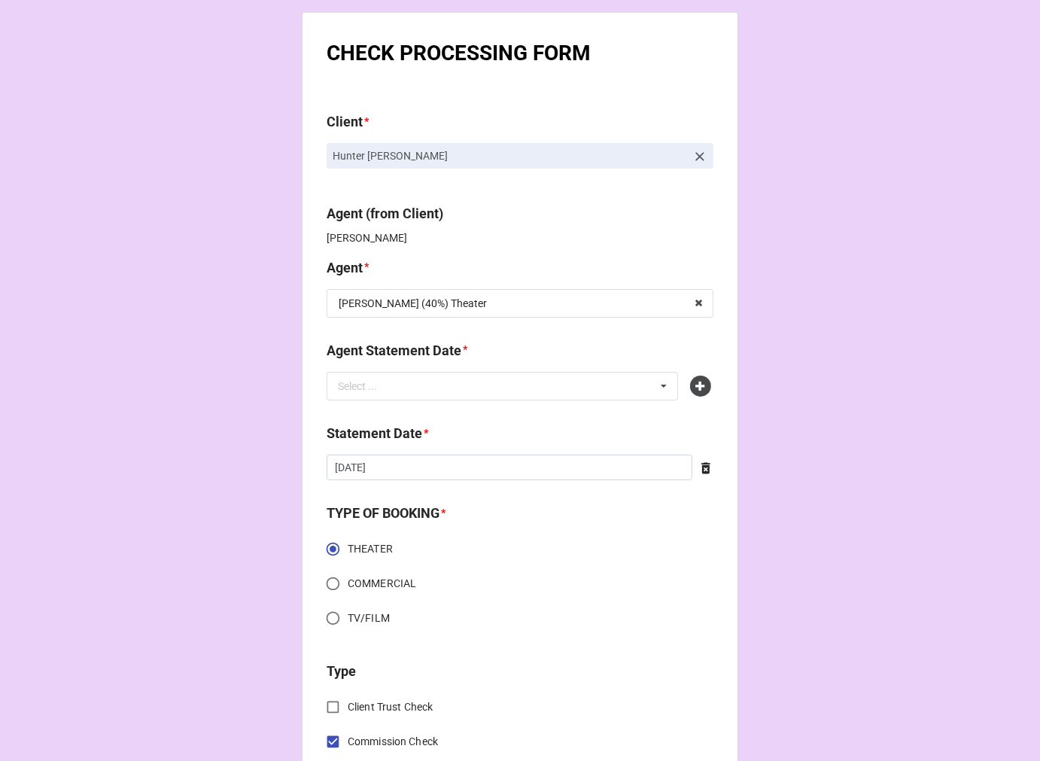
click at [694, 384] on icon at bounding box center [700, 385] width 21 height 21
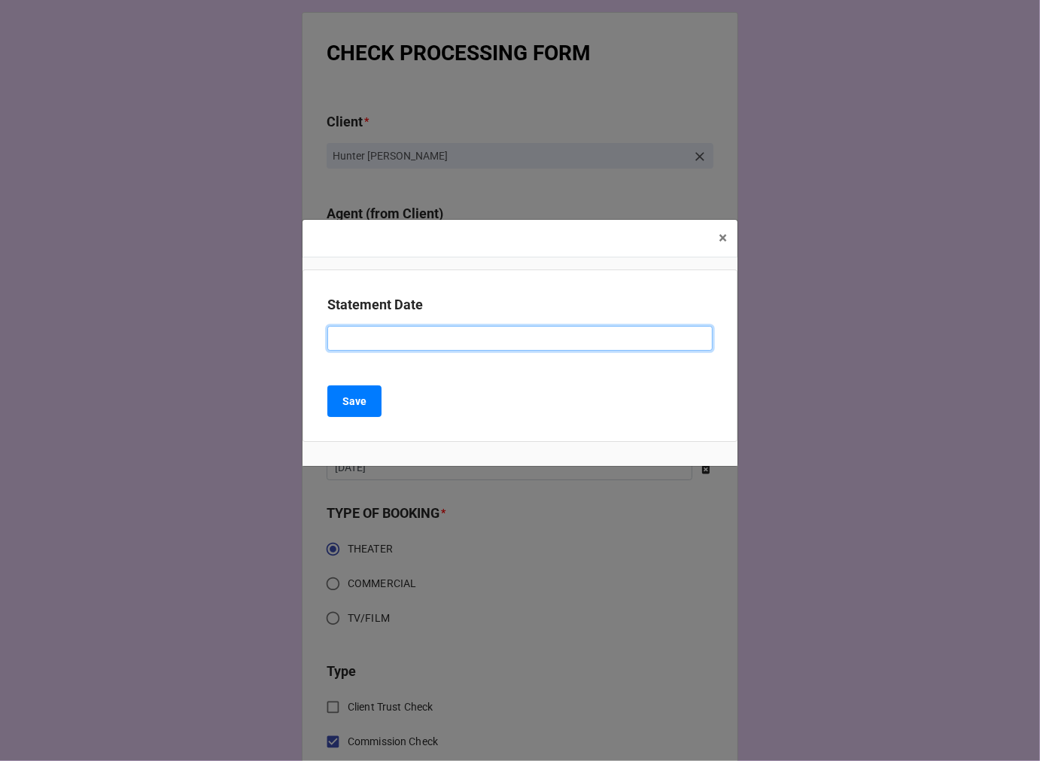
click at [395, 334] on input at bounding box center [519, 339] width 385 height 26
paste input "[DATE] ([PERSON_NAME] - THEATER - 40%)"
drag, startPoint x: 403, startPoint y: 336, endPoint x: 13, endPoint y: 296, distance: 391.7
click at [119, 328] on div "× Close Statement Date [DATE] ([PERSON_NAME] - THEATER - 40%) Save" at bounding box center [520, 380] width 1040 height 761
type input "[DATE] ([PERSON_NAME] - THEATER - 40%)"
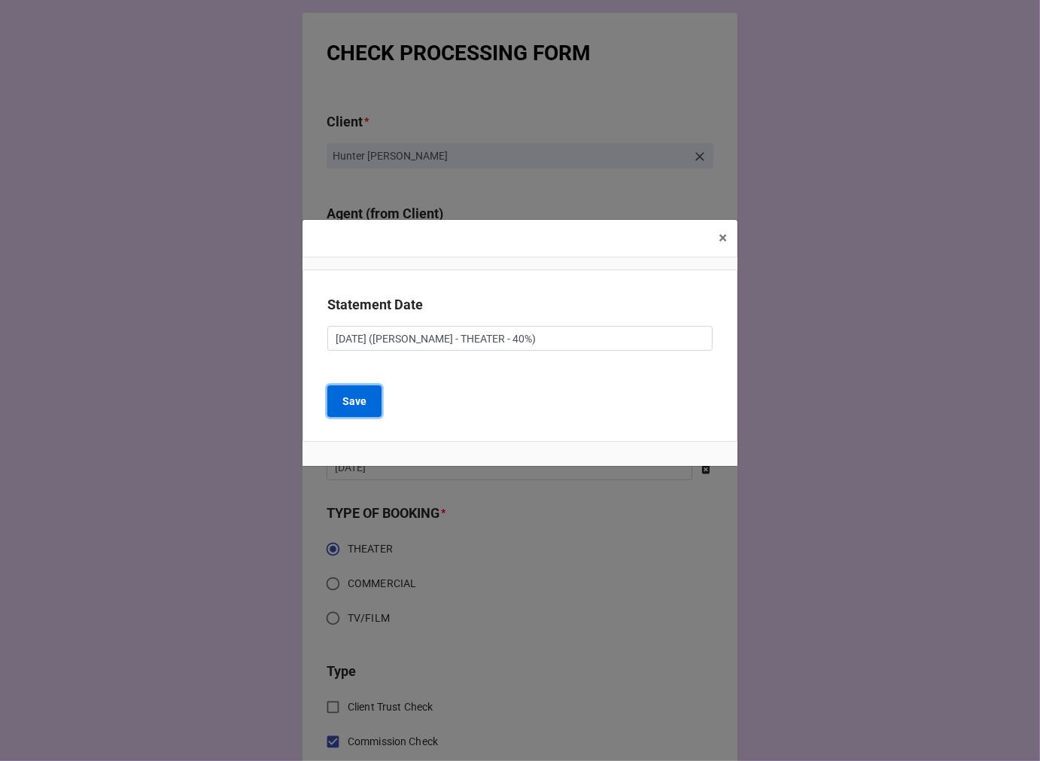
click at [356, 409] on b "Save" at bounding box center [354, 401] width 24 height 16
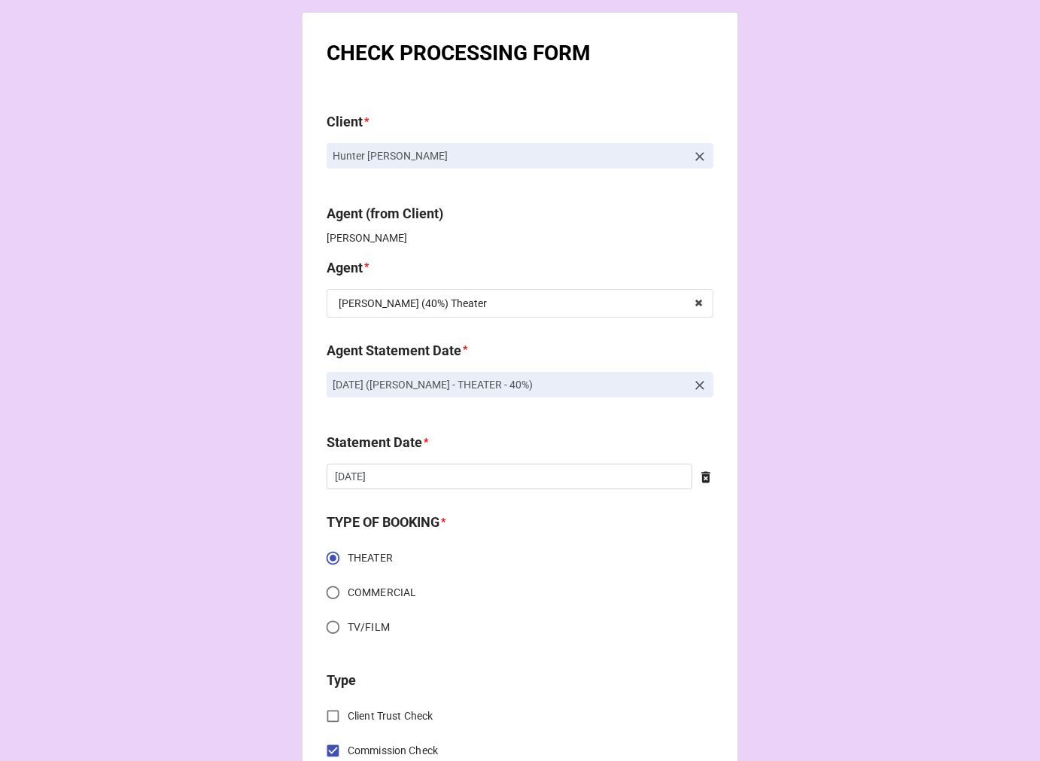
click at [698, 479] on icon at bounding box center [705, 476] width 15 height 15
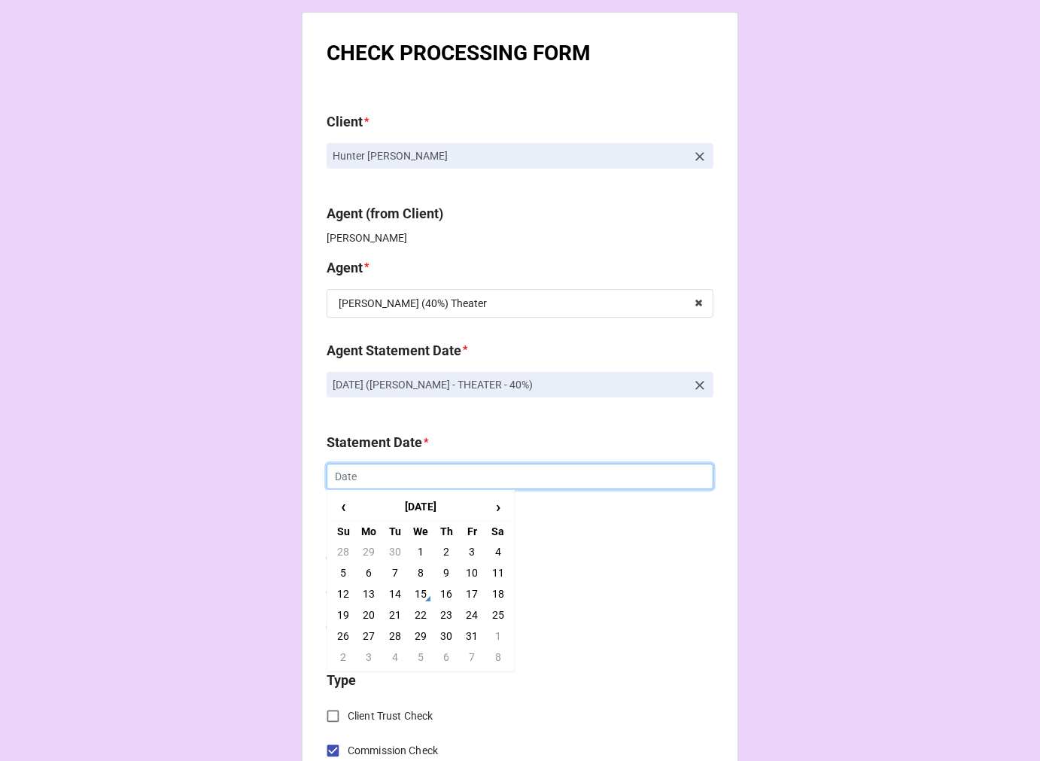
click at [576, 479] on input "text" at bounding box center [520, 476] width 387 height 26
click at [469, 633] on td "31" at bounding box center [472, 635] width 26 height 21
type input "[DATE]"
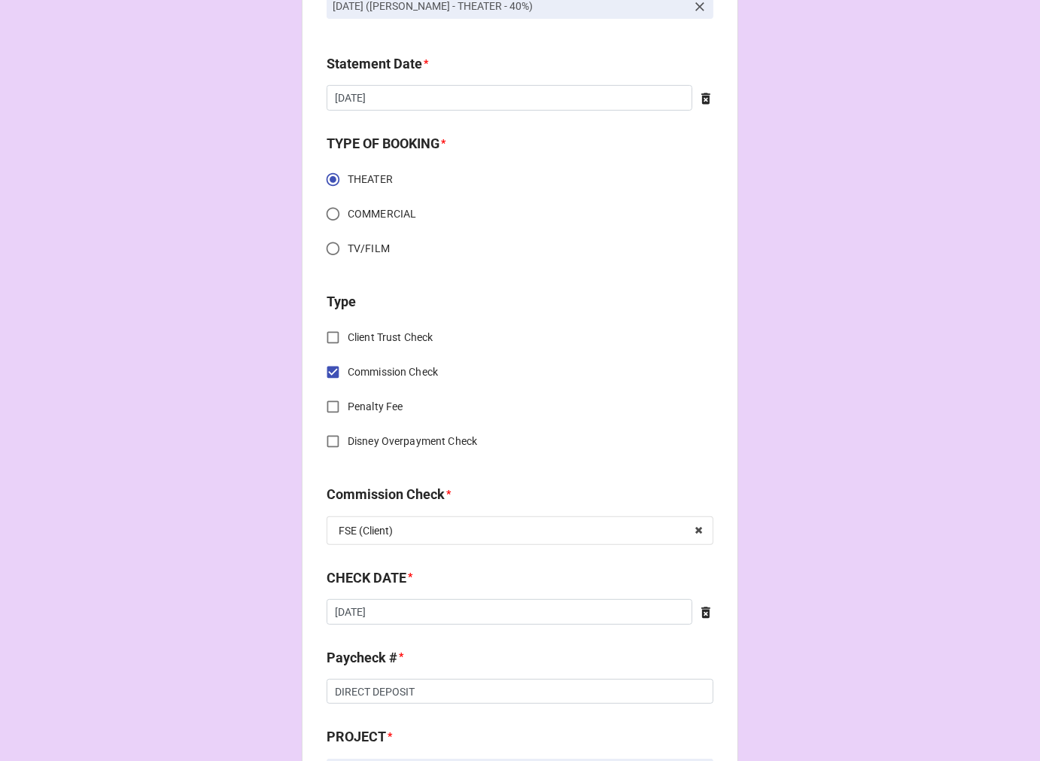
scroll to position [418, 0]
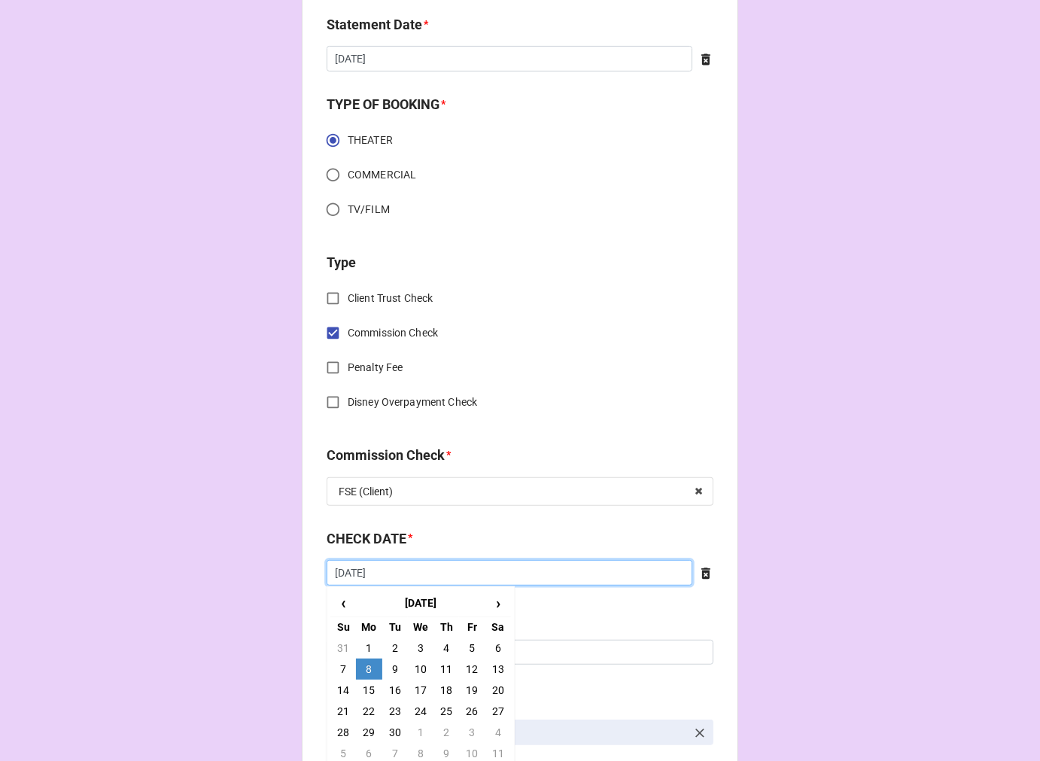
click at [433, 567] on input "[DATE]" at bounding box center [510, 573] width 366 height 26
click at [363, 689] on td "15" at bounding box center [369, 689] width 26 height 21
type input "[DATE]"
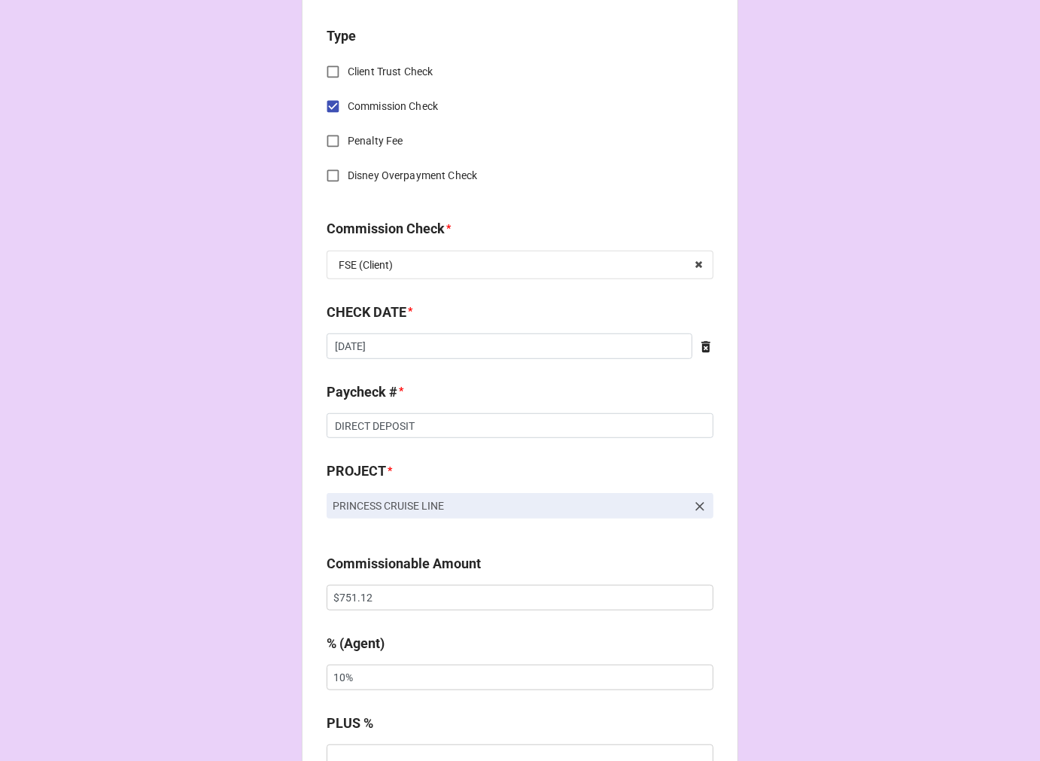
scroll to position [668, 0]
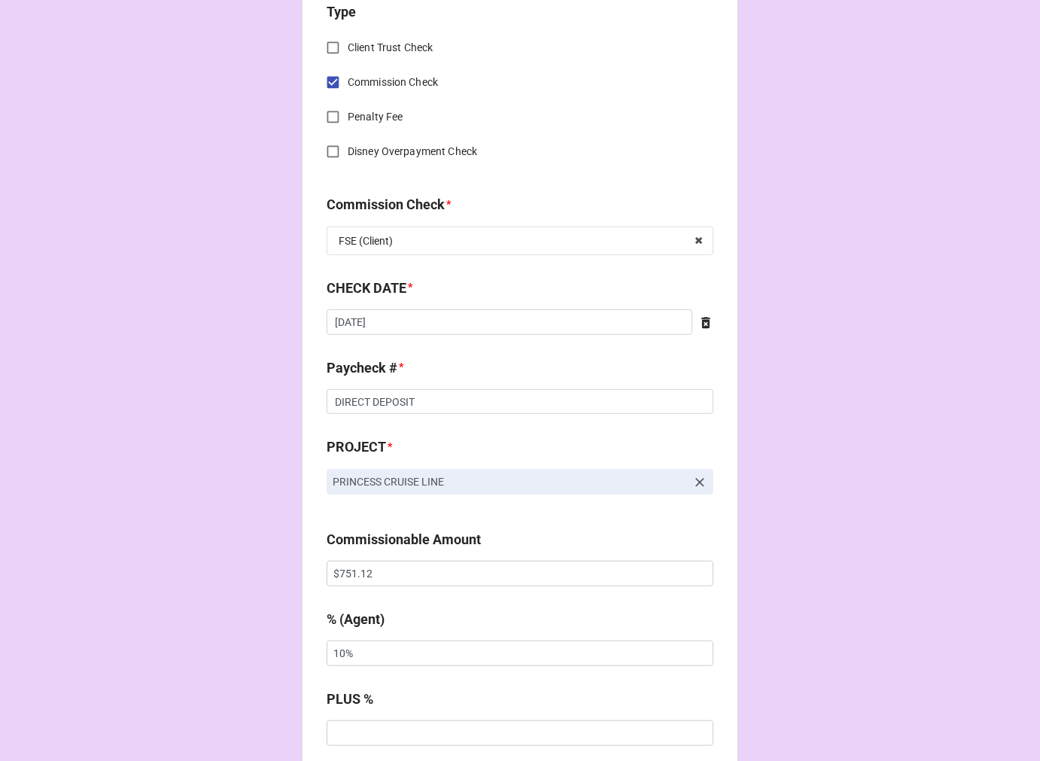
click at [702, 321] on icon at bounding box center [705, 322] width 9 height 11
click at [545, 318] on input "text" at bounding box center [520, 322] width 387 height 26
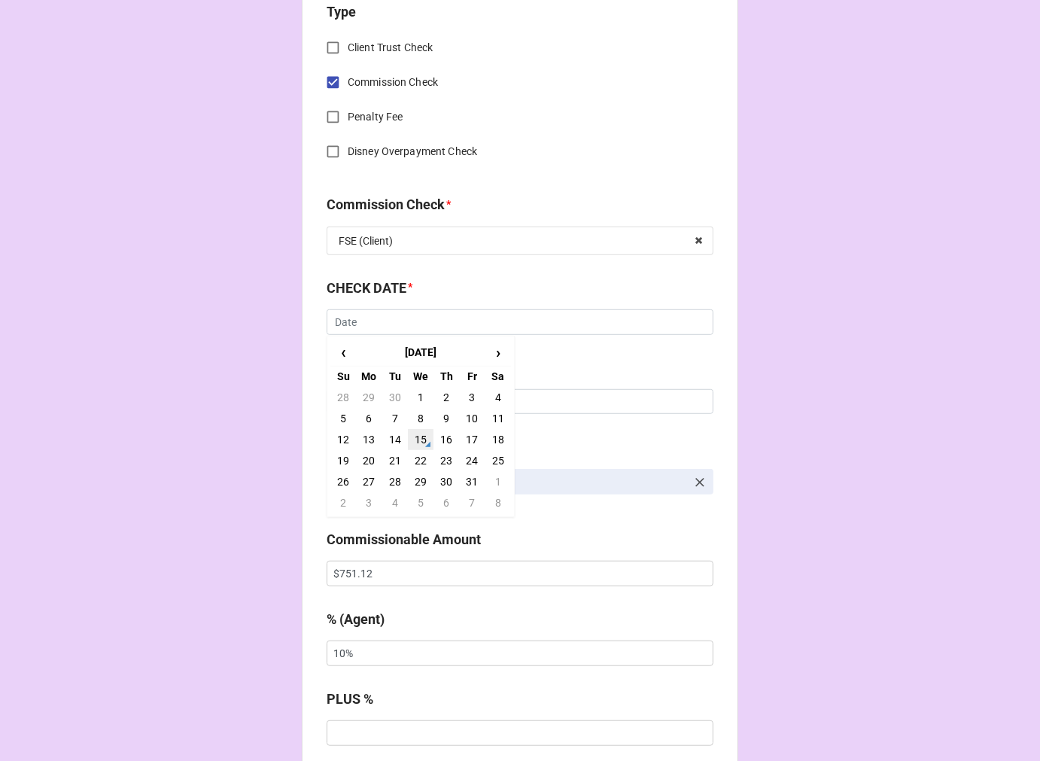
click at [412, 439] on td "15" at bounding box center [421, 439] width 26 height 21
type input "[DATE]"
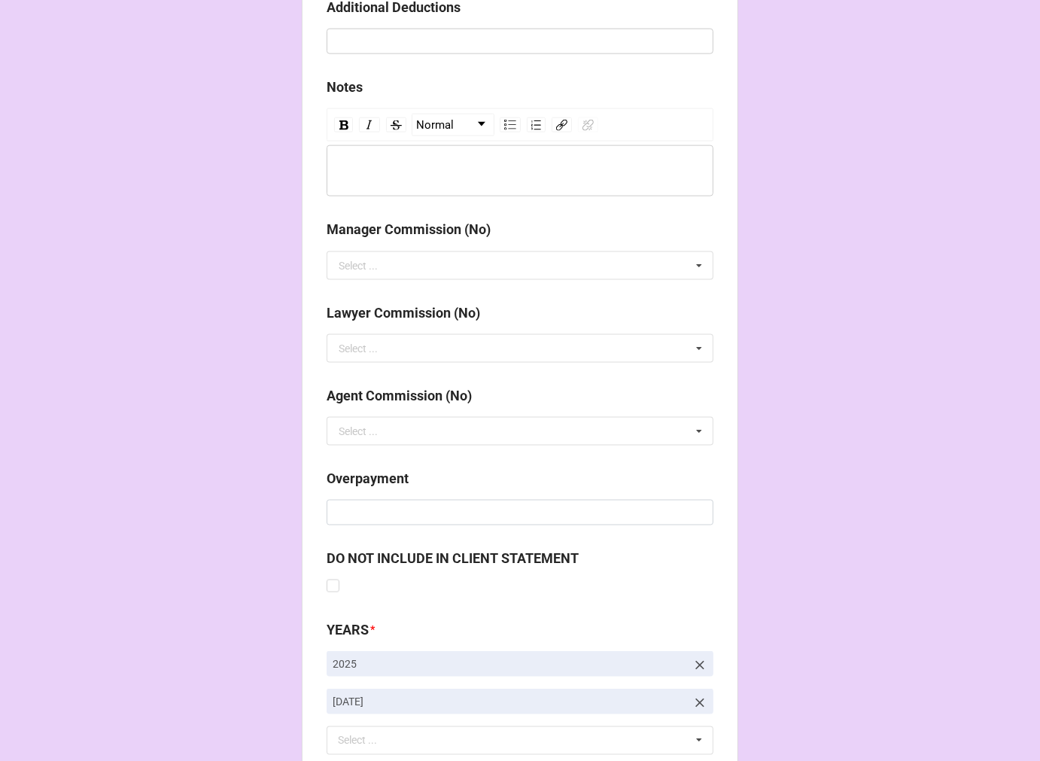
scroll to position [1742, 0]
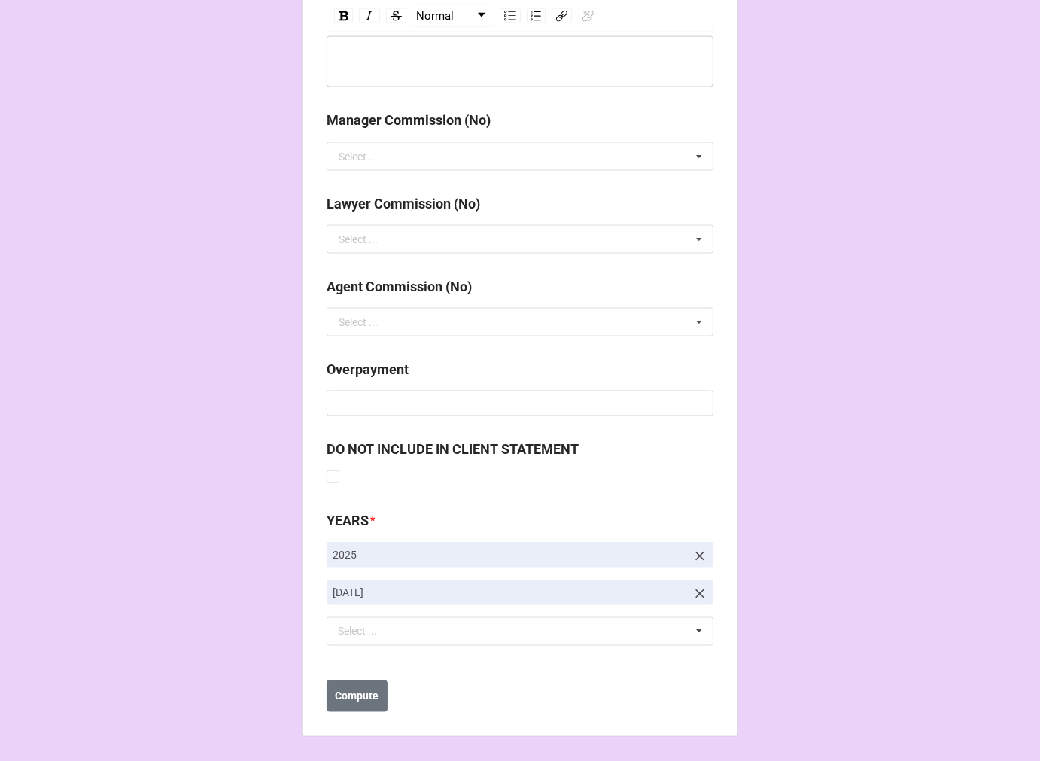
click at [697, 589] on icon at bounding box center [699, 593] width 15 height 15
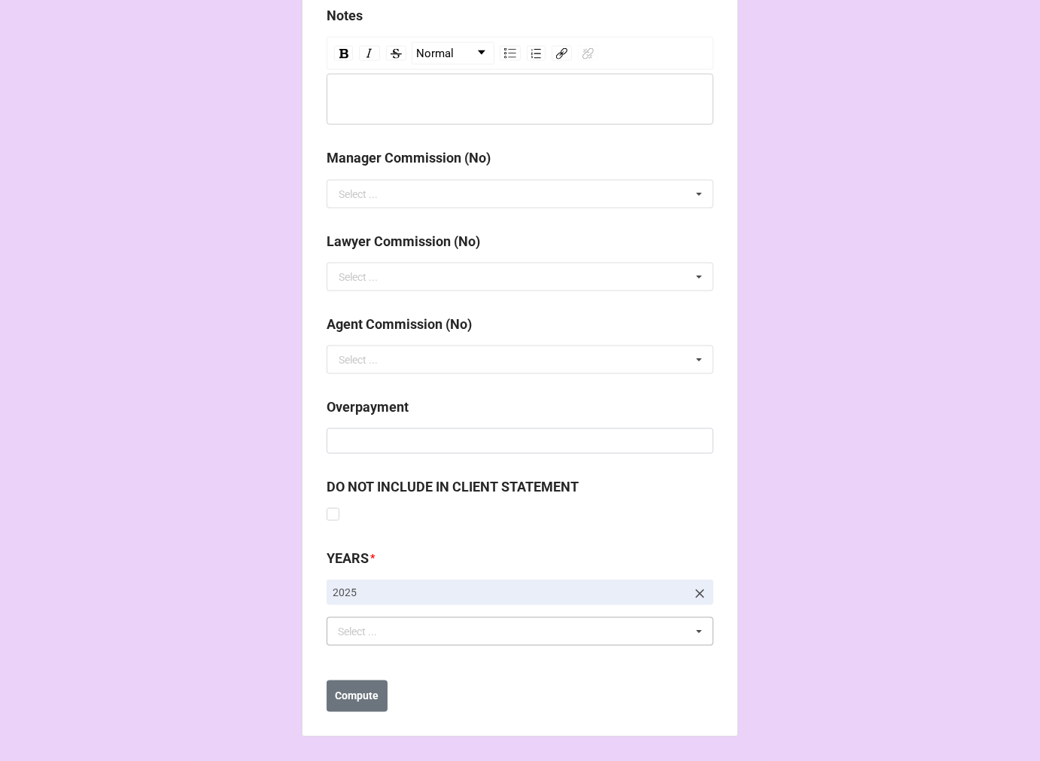
click at [435, 627] on div "Select ... No results found." at bounding box center [520, 631] width 387 height 29
type input "OCT"
click at [419, 661] on div "[DATE]" at bounding box center [519, 659] width 385 height 28
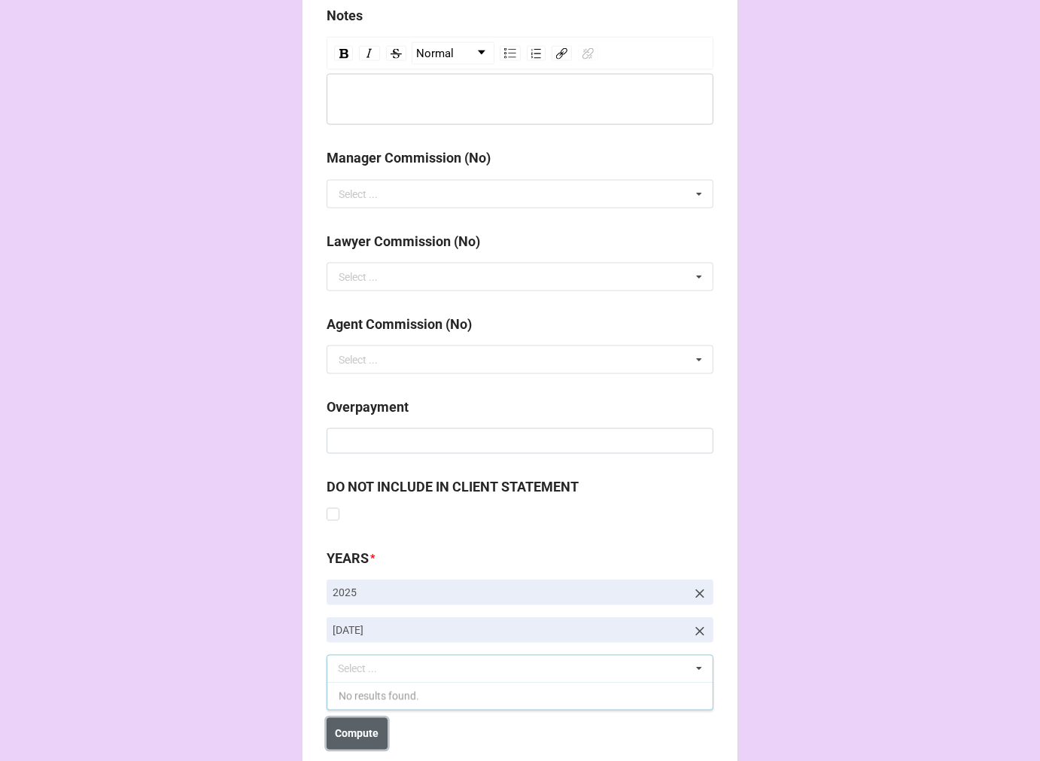
click at [351, 731] on b "Compute" at bounding box center [358, 734] width 44 height 16
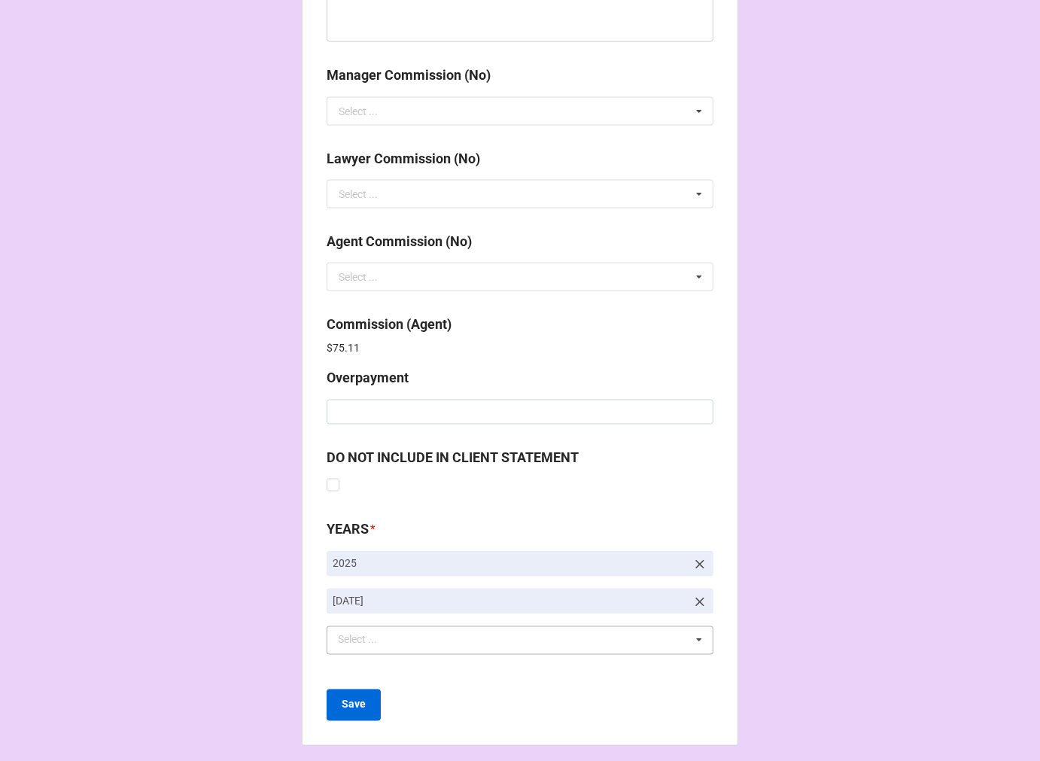
scroll to position [1795, 0]
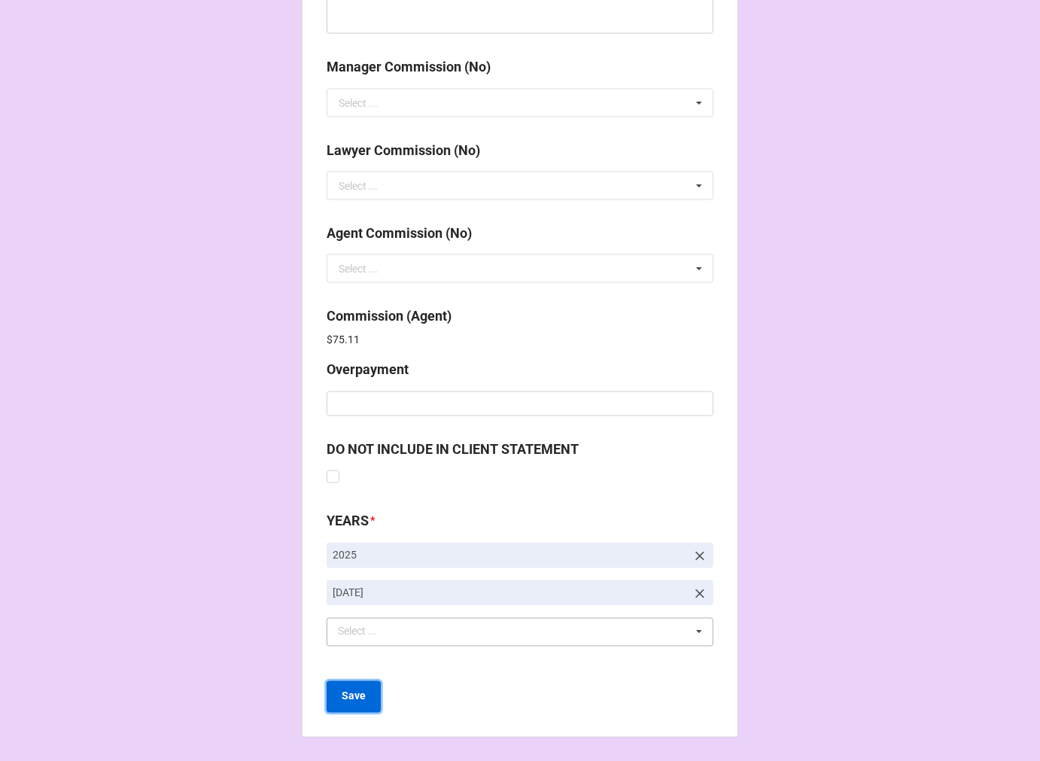
click at [349, 694] on b "Save" at bounding box center [354, 696] width 24 height 16
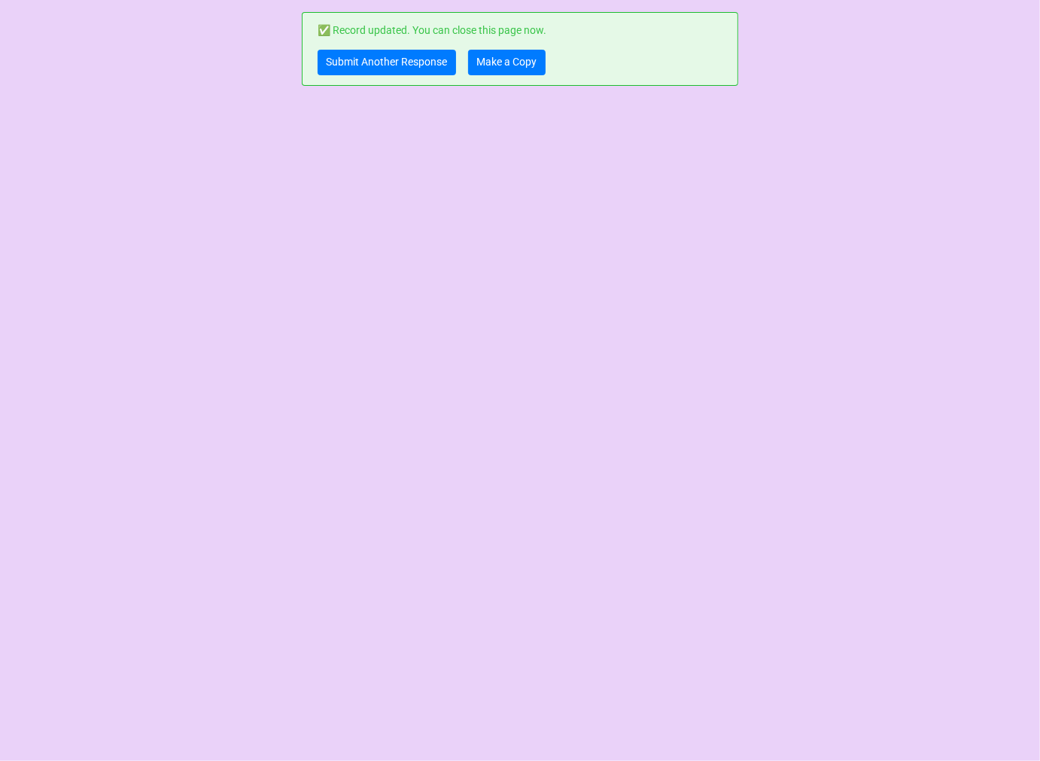
scroll to position [0, 0]
